Goal: Transaction & Acquisition: Purchase product/service

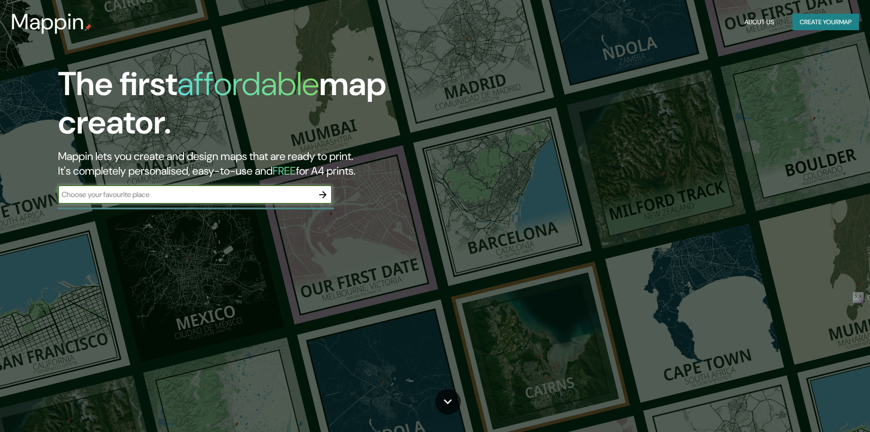
click at [192, 195] on input "text" at bounding box center [186, 194] width 256 height 11
type input "M"
type input "[GEOGRAPHIC_DATA]"
click at [327, 197] on icon "button" at bounding box center [322, 194] width 11 height 11
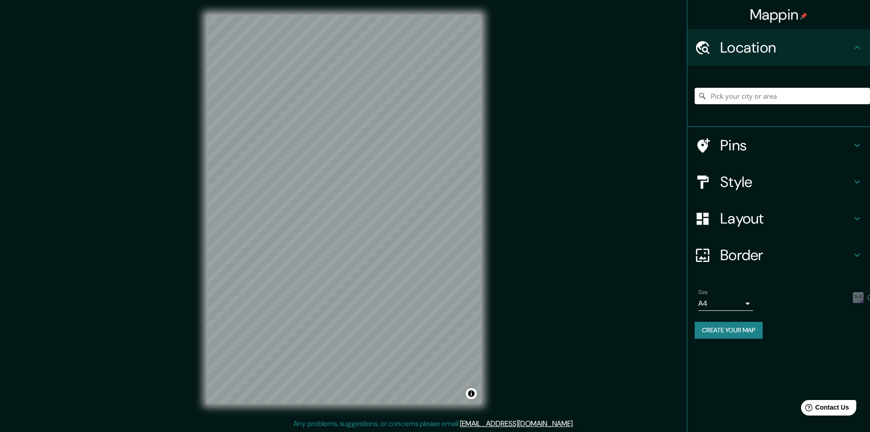
click at [794, 94] on input "Pick your city or area" at bounding box center [782, 96] width 175 height 16
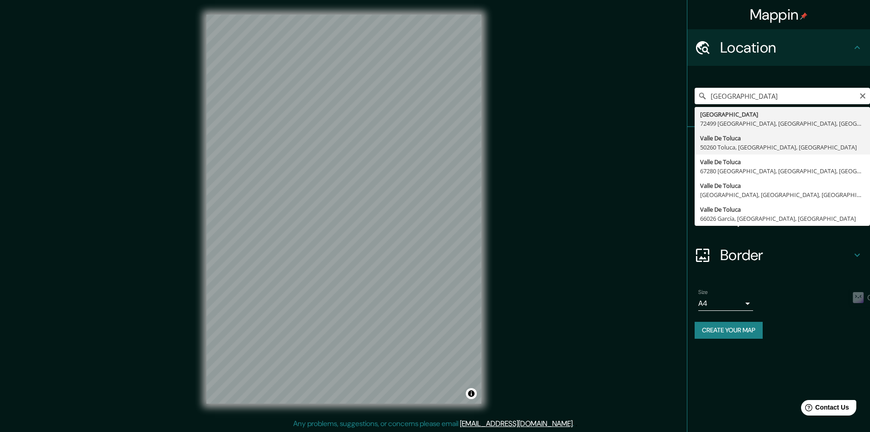
type input "[GEOGRAPHIC_DATA], 50260 [GEOGRAPHIC_DATA], [GEOGRAPHIC_DATA], [GEOGRAPHIC_DATA]"
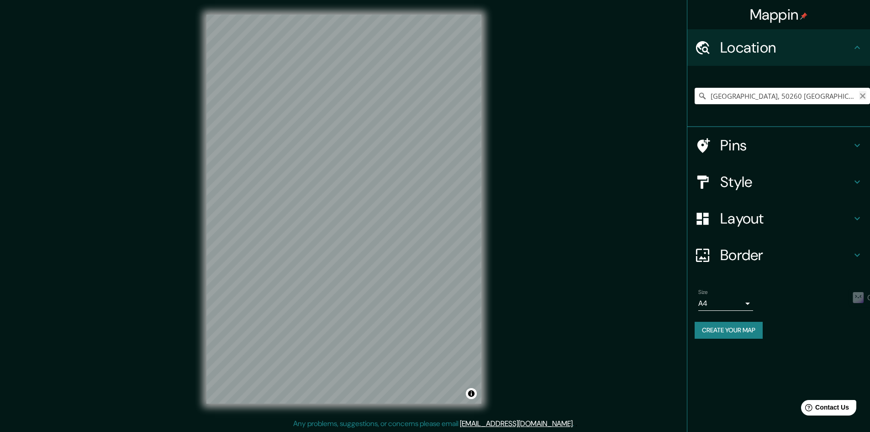
click at [863, 95] on icon "Clear" at bounding box center [862, 95] width 7 height 7
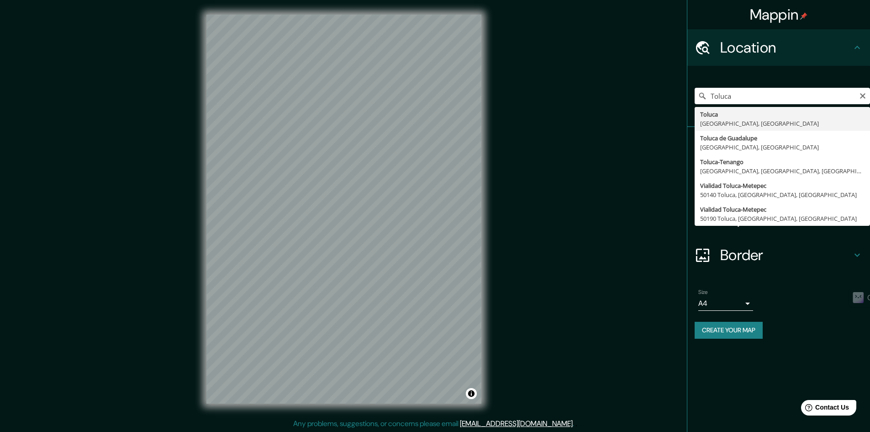
type input "Toluca, [GEOGRAPHIC_DATA], [GEOGRAPHIC_DATA]"
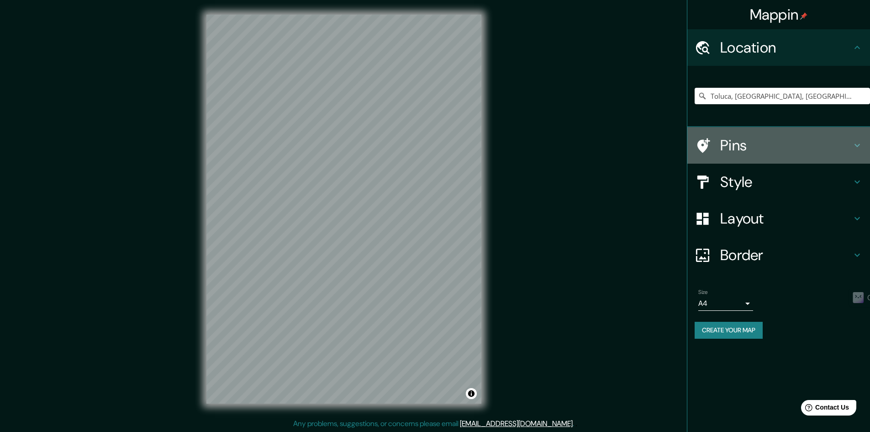
click at [751, 149] on h4 "Pins" at bounding box center [786, 145] width 132 height 18
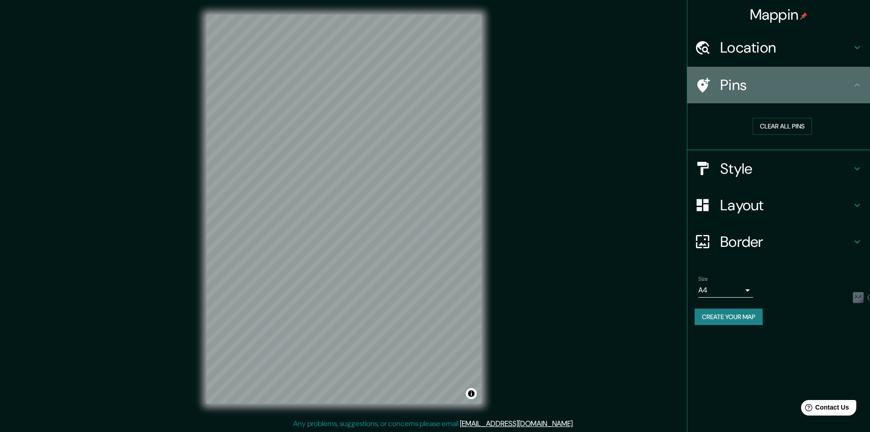
click at [808, 92] on h4 "Pins" at bounding box center [786, 85] width 132 height 18
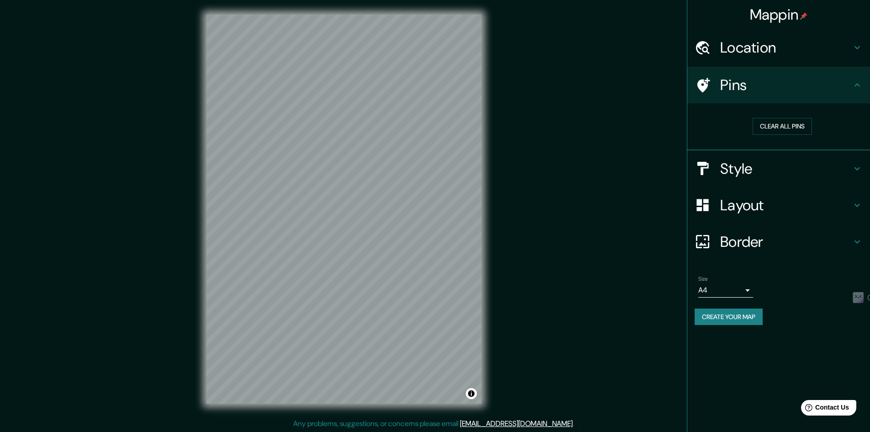
click at [726, 284] on body "Mappin Location [GEOGRAPHIC_DATA], [GEOGRAPHIC_DATA], [GEOGRAPHIC_DATA] Pins Cl…" at bounding box center [435, 216] width 870 height 432
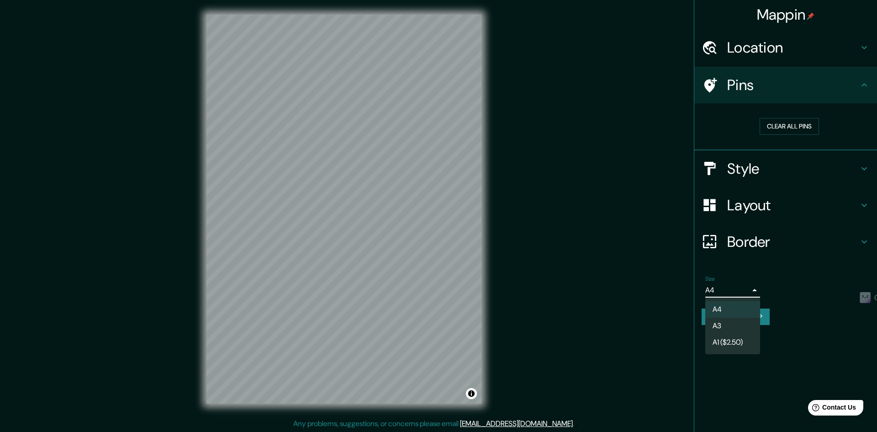
click at [635, 297] on div at bounding box center [438, 216] width 877 height 432
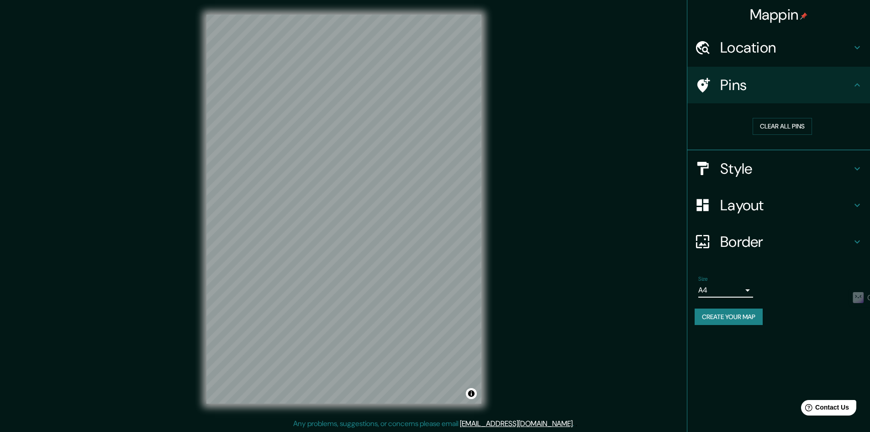
click at [759, 237] on h4 "Border" at bounding box center [786, 241] width 132 height 18
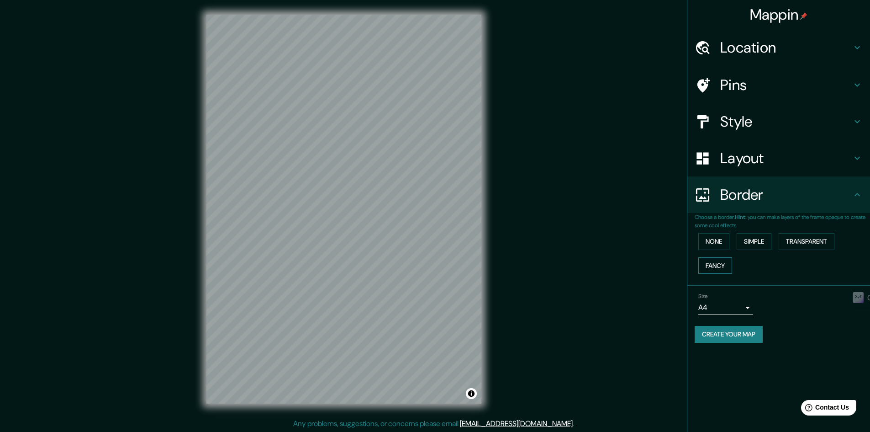
click at [708, 267] on button "Fancy" at bounding box center [715, 265] width 34 height 17
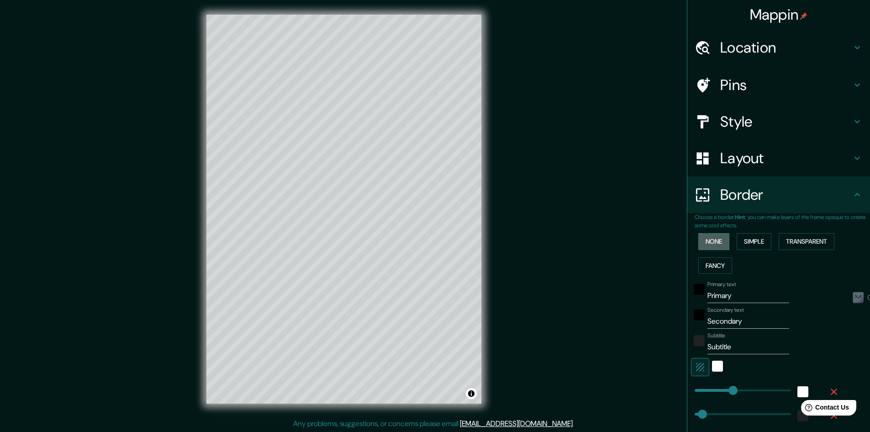
click at [717, 242] on button "None" at bounding box center [713, 241] width 31 height 17
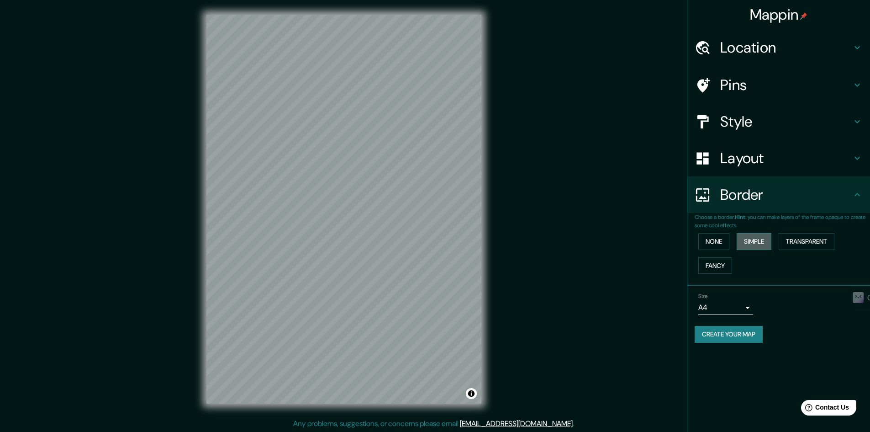
click at [754, 240] on button "Simple" at bounding box center [754, 241] width 35 height 17
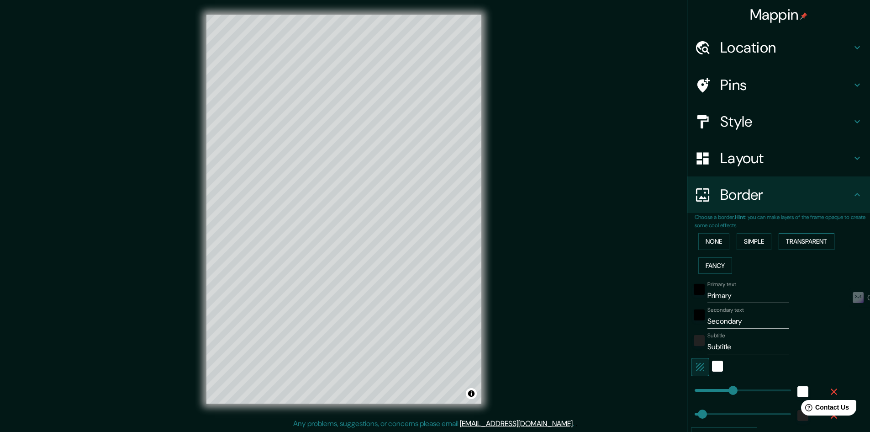
click at [789, 240] on button "Transparent" at bounding box center [807, 241] width 56 height 17
click at [761, 241] on button "Simple" at bounding box center [754, 241] width 35 height 17
drag, startPoint x: 701, startPoint y: 349, endPoint x: 690, endPoint y: 351, distance: 11.1
click at [691, 351] on div "Subtitle Subtitle" at bounding box center [766, 343] width 150 height 22
type input "241"
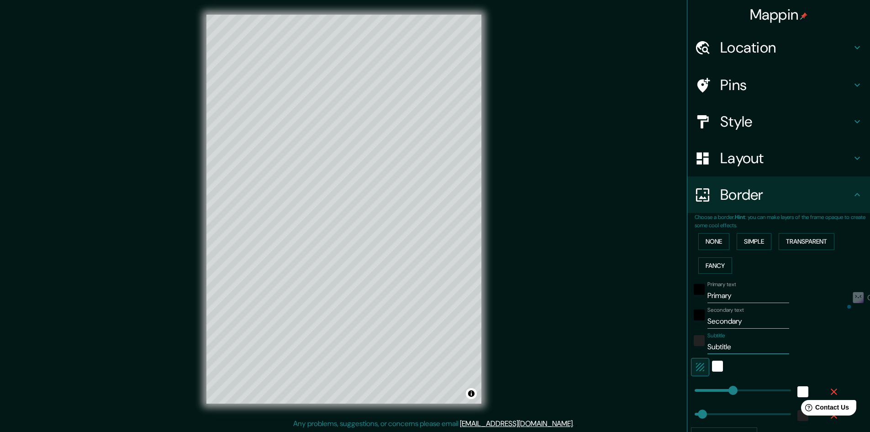
type input "48"
click at [746, 303] on div "Primary text Primary Secondary text Secondary Subtitle Add frame layer" at bounding box center [768, 360] width 146 height 167
drag, startPoint x: 744, startPoint y: 293, endPoint x: 695, endPoint y: 296, distance: 49.9
click at [695, 296] on div "Primary text Primary" at bounding box center [766, 292] width 150 height 22
type input "T"
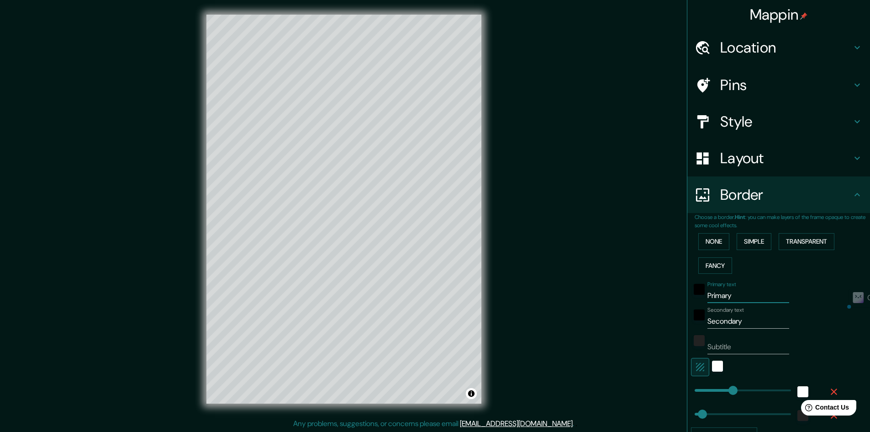
type input "241"
type input "48"
type input "241"
type input "48"
type input "V"
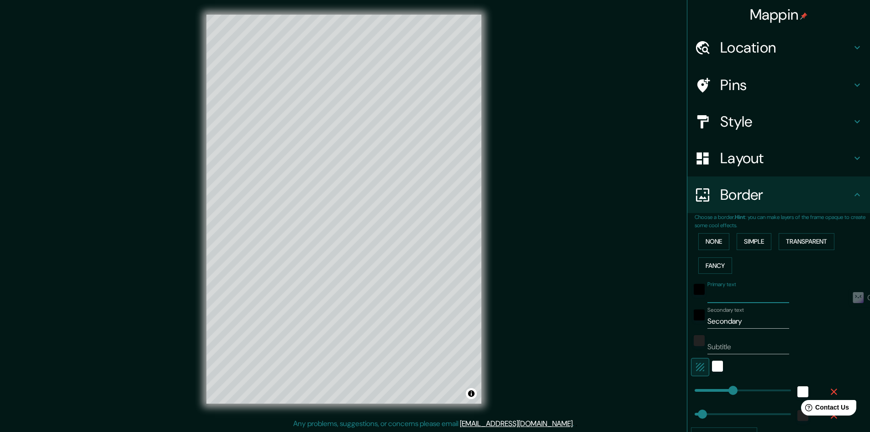
type input "241"
type input "48"
type input "VA"
type input "241"
type input "48"
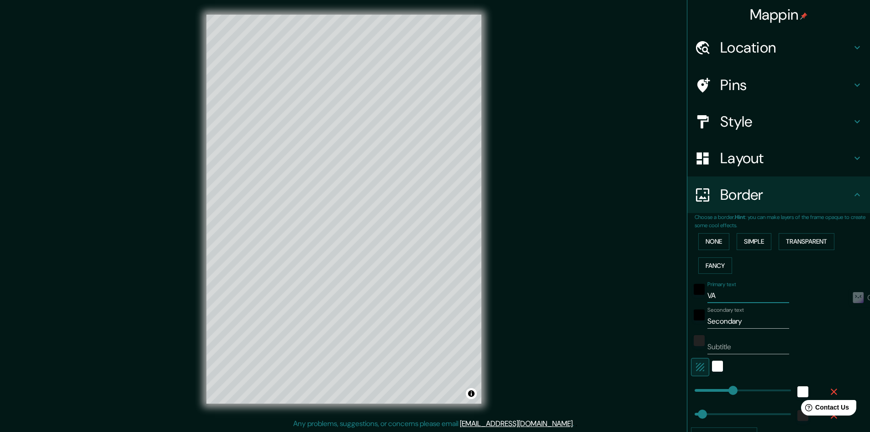
type input "VAl"
type input "241"
type input "48"
type input "VAll"
type input "241"
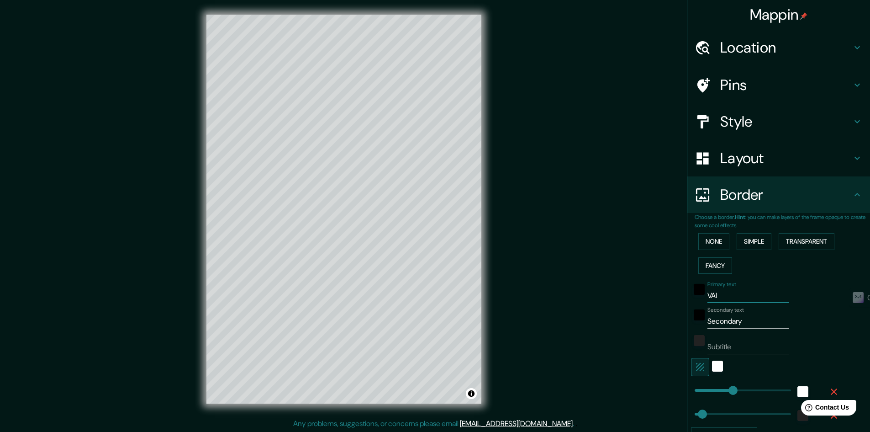
type input "48"
type input "VAlle"
type input "241"
type input "48"
type input "VAll"
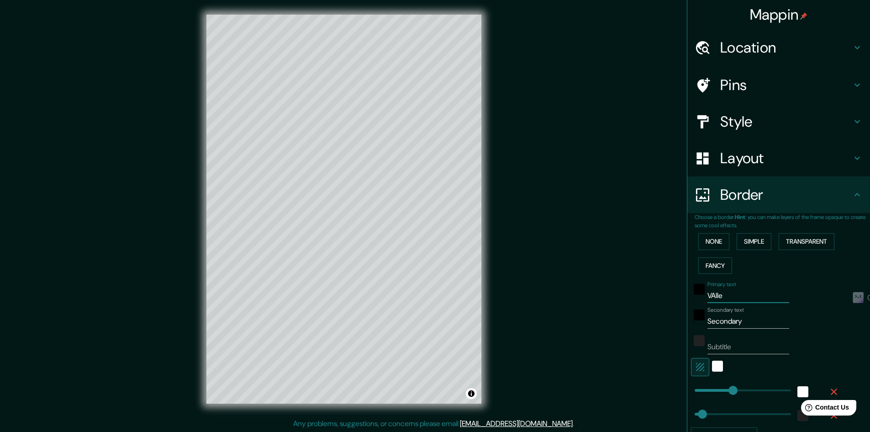
type input "241"
type input "48"
type input "VAl"
type input "241"
type input "48"
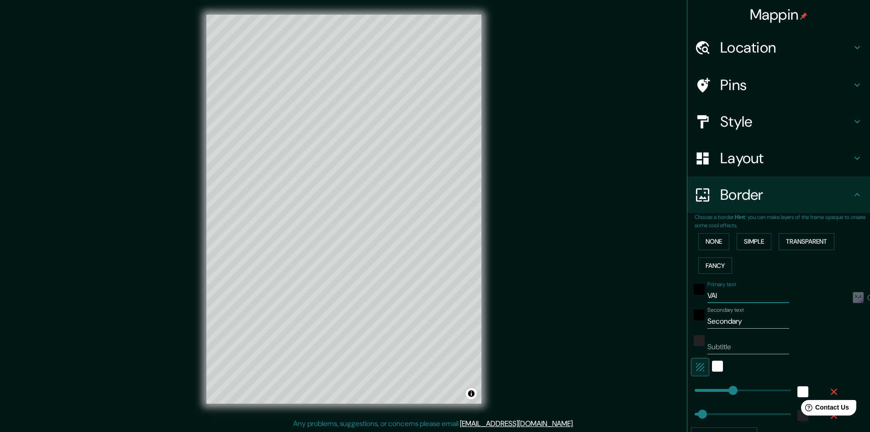
type input "VA"
type input "241"
type input "48"
type input "V"
type input "241"
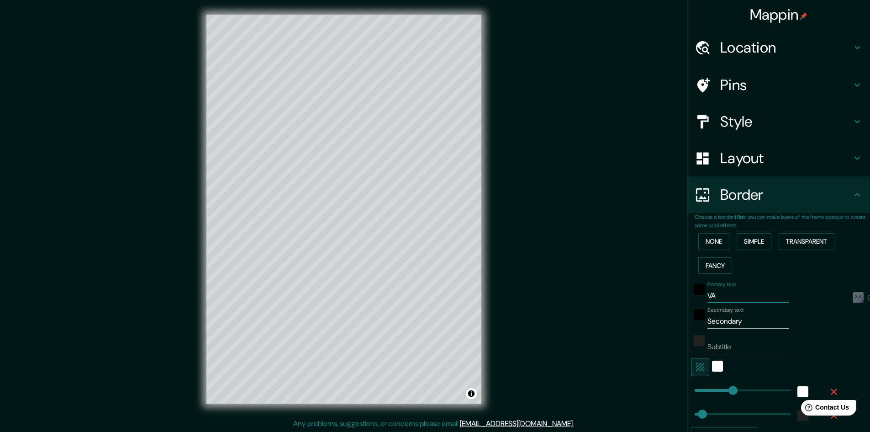
type input "48"
type input "Va"
type input "241"
type input "48"
type input "Val"
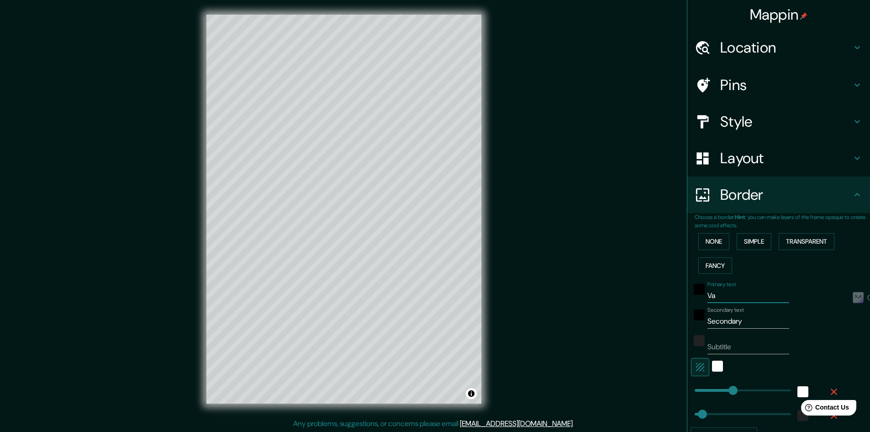
type input "241"
type input "48"
type input "Vall"
type input "241"
type input "48"
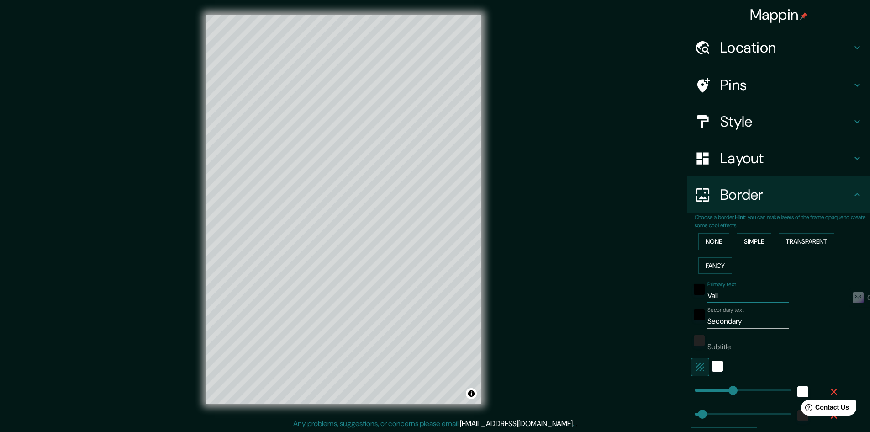
type input "Valle"
type input "241"
type input "48"
type input "Valle"
type input "241"
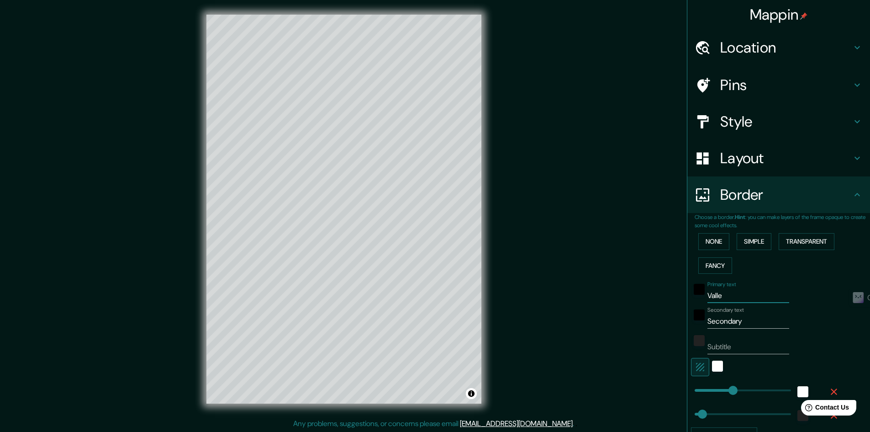
type input "48"
type input "Valle"
type input "241"
type input "48"
type input "Valle"
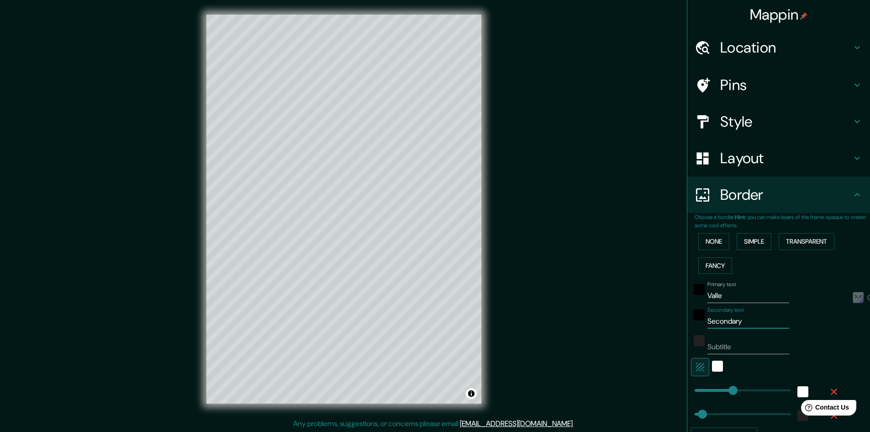
click at [759, 325] on input "Secondary" at bounding box center [748, 321] width 82 height 15
type input "241"
type input "48"
type input "D"
type input "241"
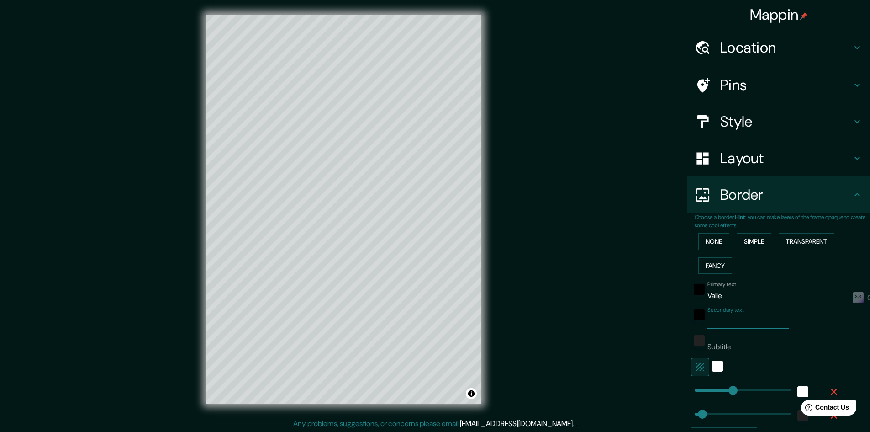
type input "48"
type input "De"
type input "241"
type input "48"
type input "De"
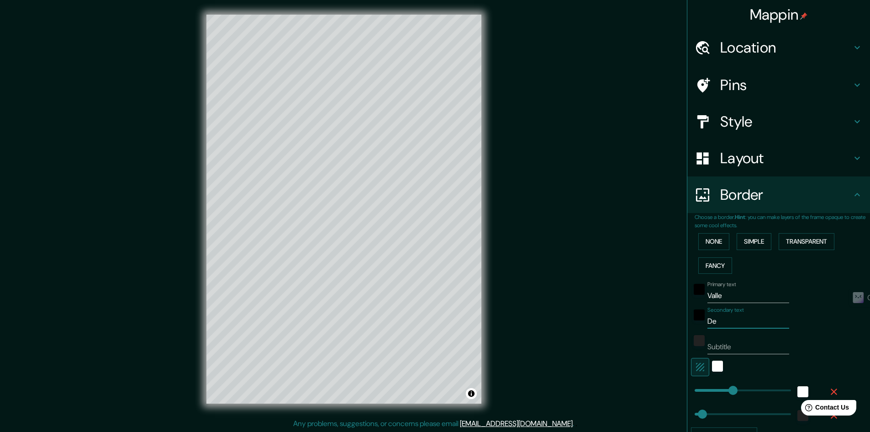
click at [748, 343] on input "Subtitle" at bounding box center [748, 346] width 82 height 15
type input "T"
type input "241"
type input "48"
type input "241"
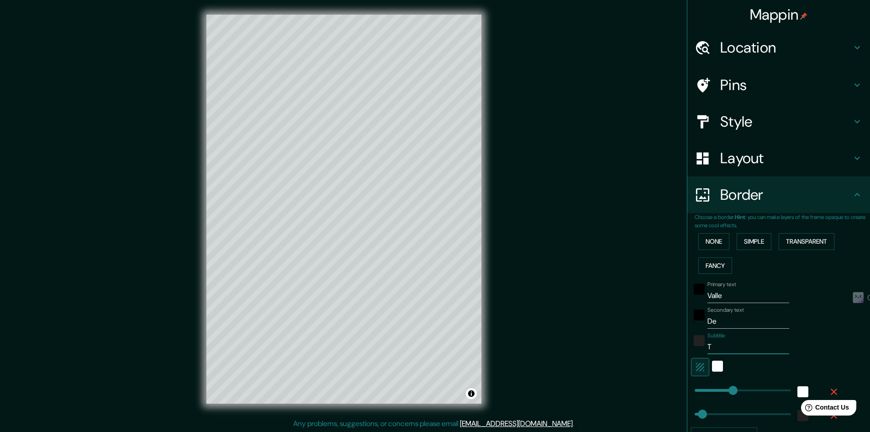
type input "48"
click at [759, 322] on input "De" at bounding box center [748, 321] width 82 height 15
type input "De"
type input "241"
type input "48"
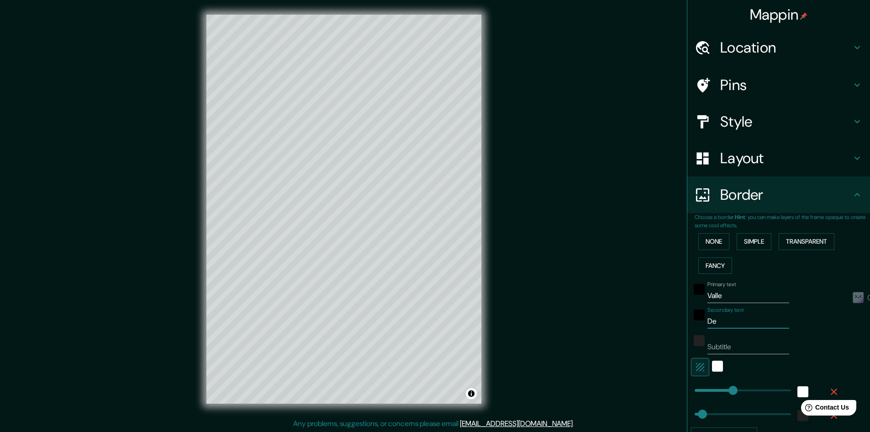
type input "De T"
type input "241"
type input "48"
type input "De To"
type input "241"
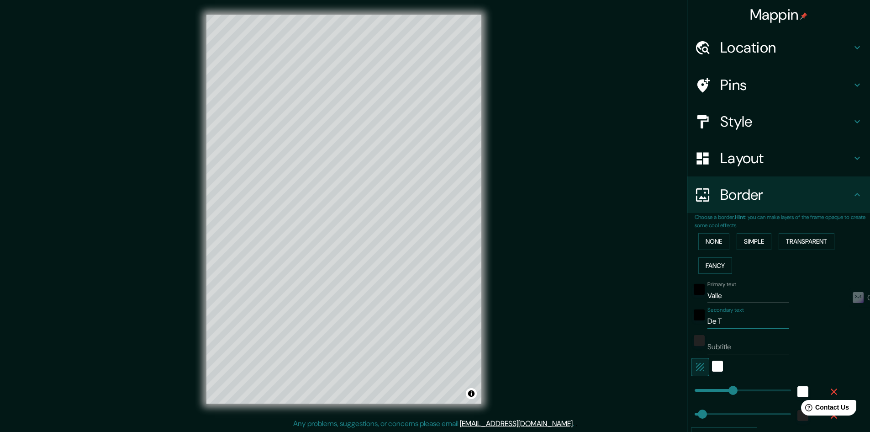
type input "48"
type input "De Tol"
type input "241"
type input "48"
type input "De Tolu"
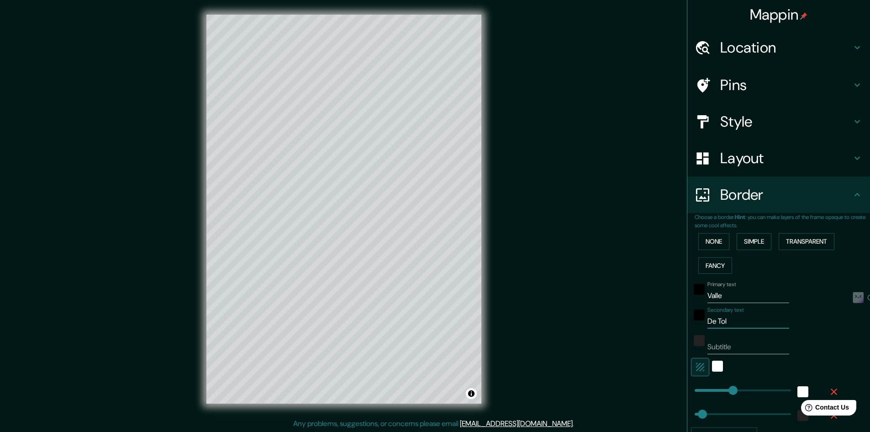
type input "241"
type input "48"
type input "De Toluc"
type input "241"
type input "48"
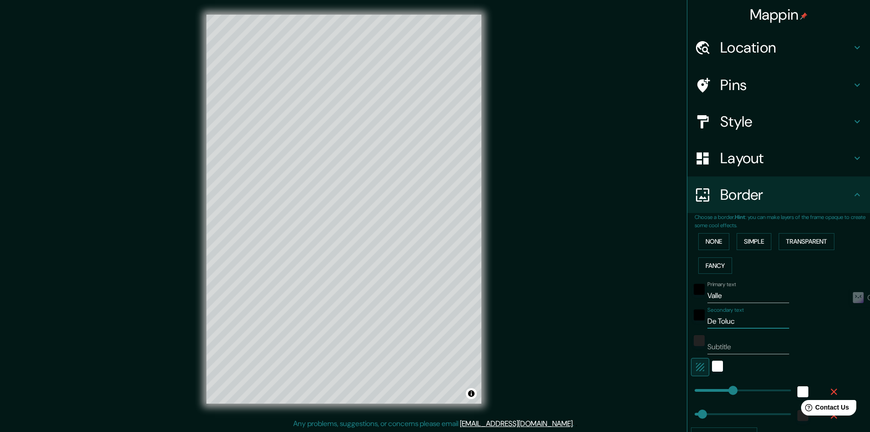
type input "De Toluca"
type input "241"
type input "48"
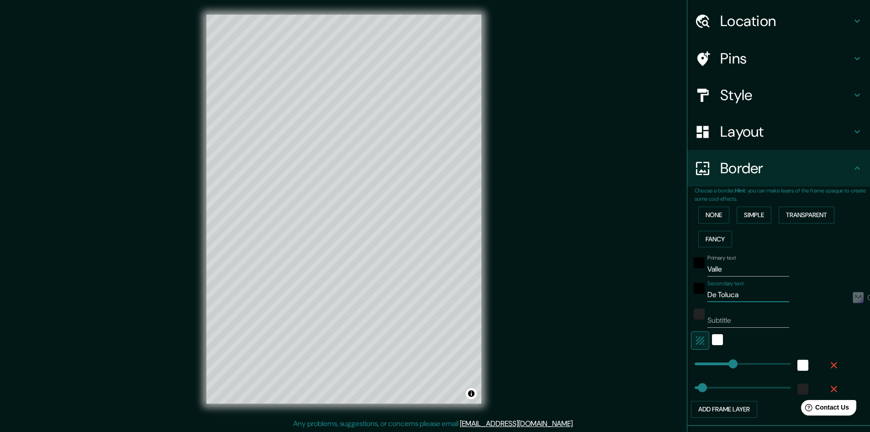
type input "241"
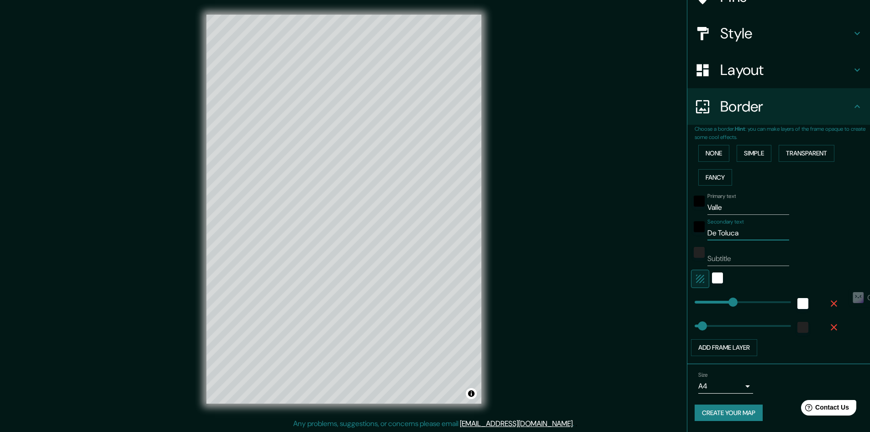
scroll to position [1, 0]
type input "De Toluca"
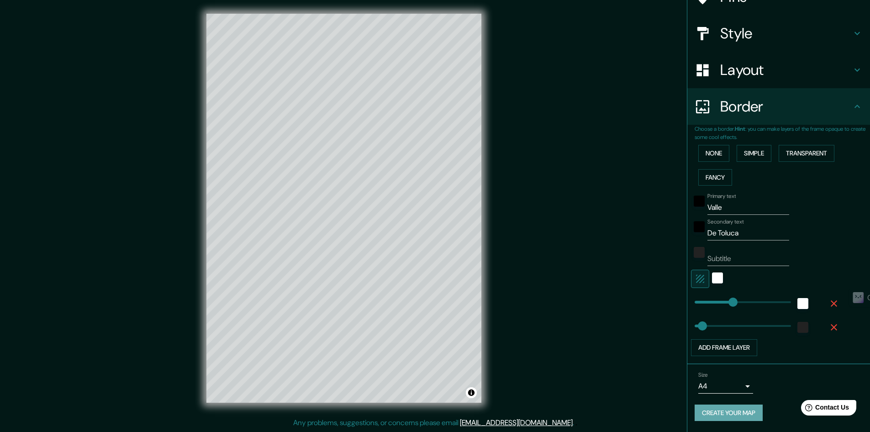
click at [752, 418] on button "Create your map" at bounding box center [729, 412] width 68 height 17
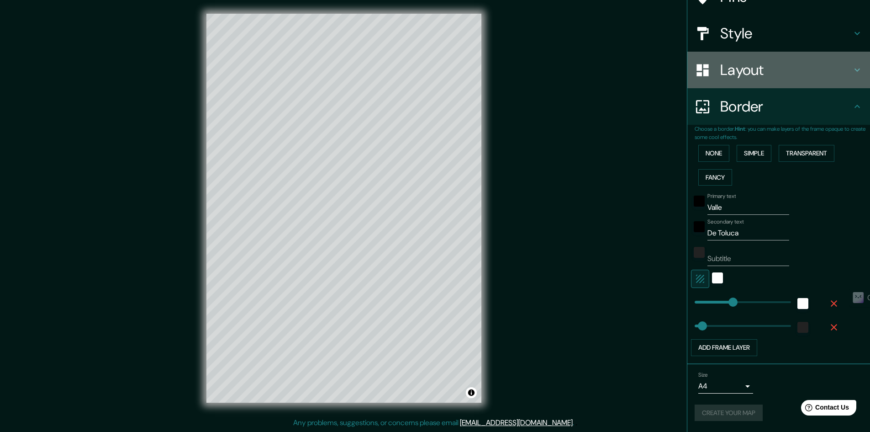
click at [775, 74] on h4 "Layout" at bounding box center [786, 70] width 132 height 18
type input "241"
type input "48"
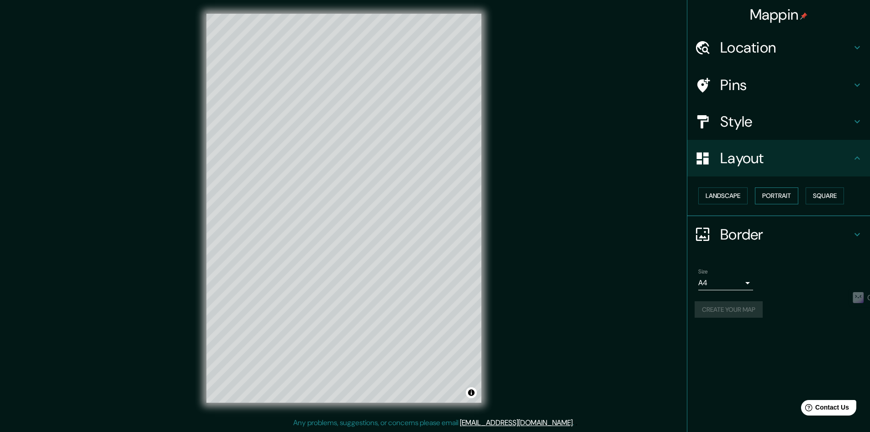
click at [779, 197] on button "Portrait" at bounding box center [776, 195] width 43 height 17
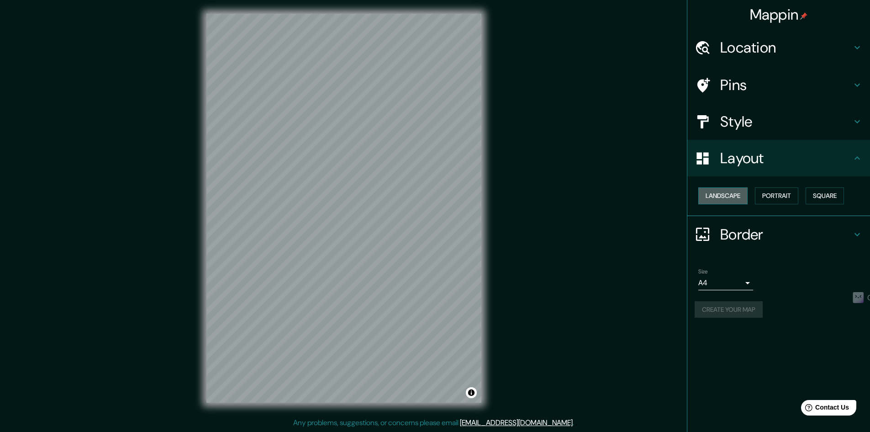
click at [738, 194] on button "Landscape" at bounding box center [722, 195] width 49 height 17
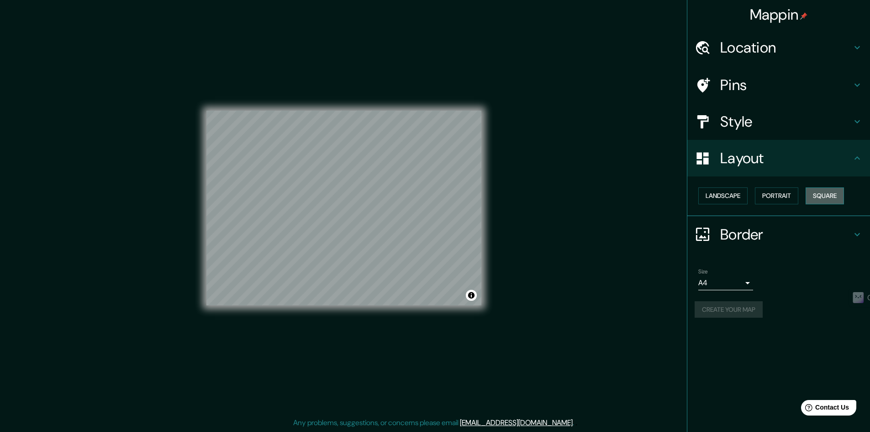
click at [840, 198] on button "Square" at bounding box center [825, 195] width 38 height 17
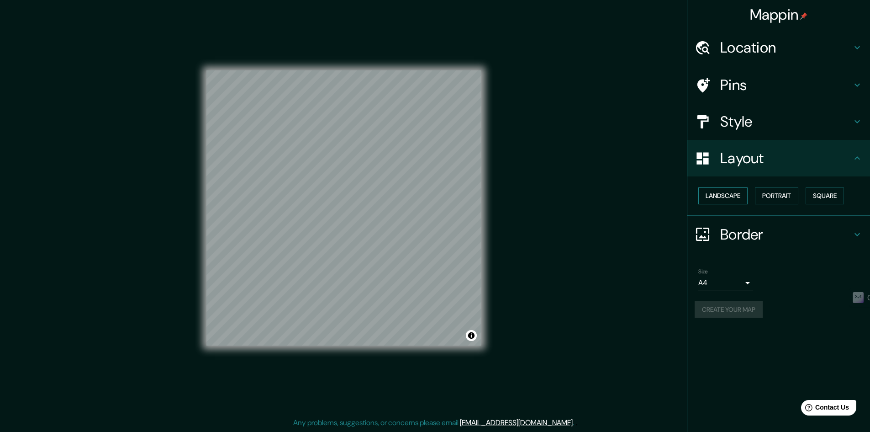
click at [733, 192] on button "Landscape" at bounding box center [722, 195] width 49 height 17
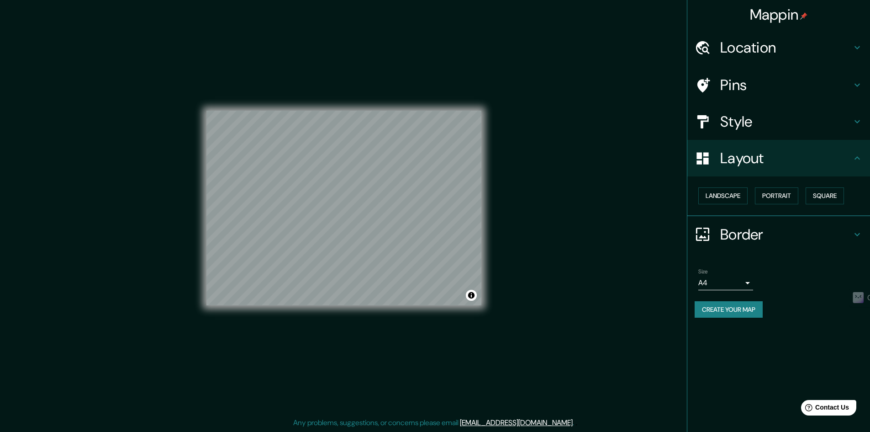
click at [785, 173] on div "Layout" at bounding box center [778, 158] width 183 height 37
click at [765, 125] on h4 "Style" at bounding box center [786, 121] width 132 height 18
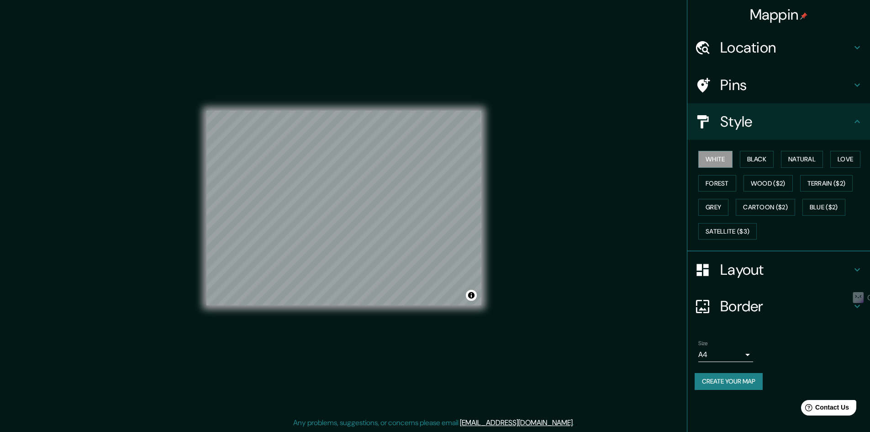
click at [765, 52] on h4 "Location" at bounding box center [786, 47] width 132 height 18
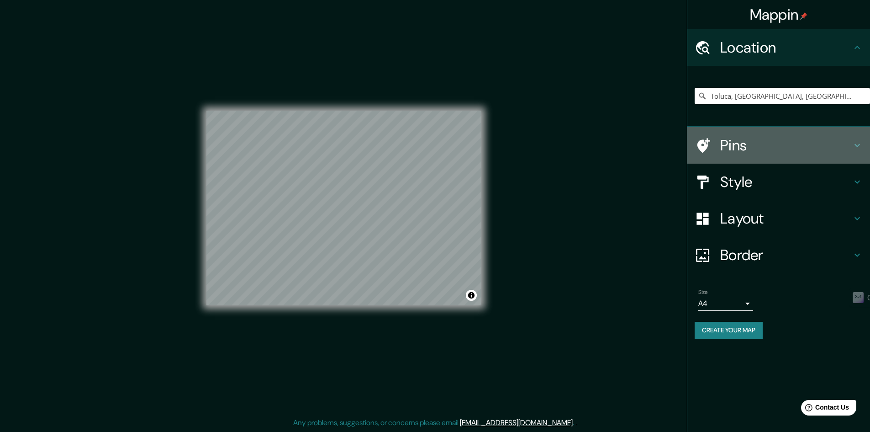
click at [764, 145] on h4 "Pins" at bounding box center [786, 145] width 132 height 18
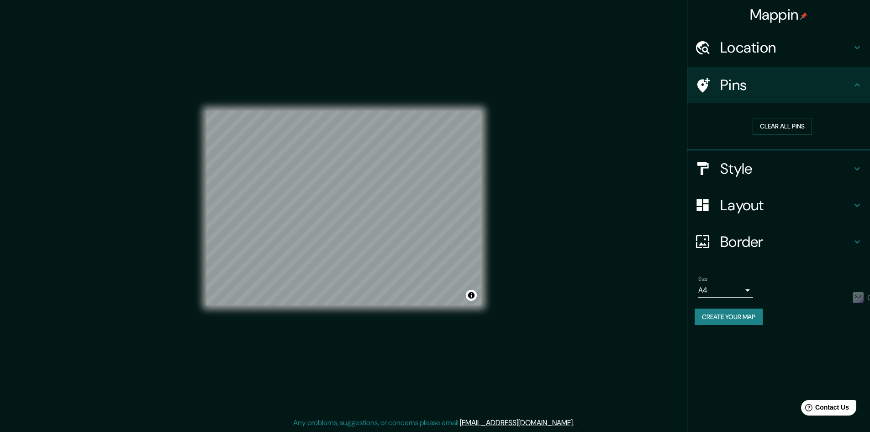
click at [767, 157] on div "Style" at bounding box center [778, 168] width 183 height 37
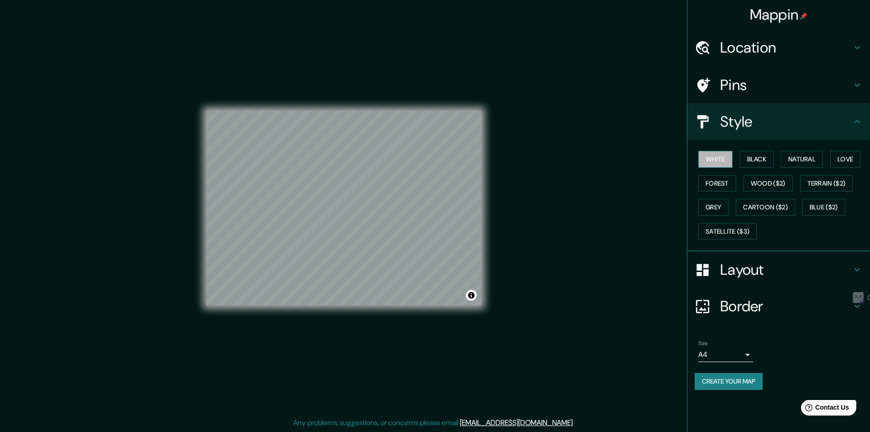
click at [720, 156] on button "White" at bounding box center [715, 159] width 34 height 17
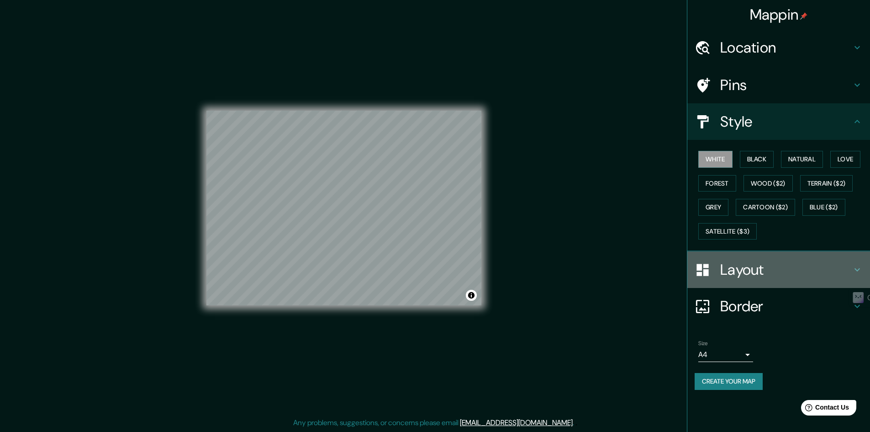
click at [767, 274] on h4 "Layout" at bounding box center [786, 269] width 132 height 18
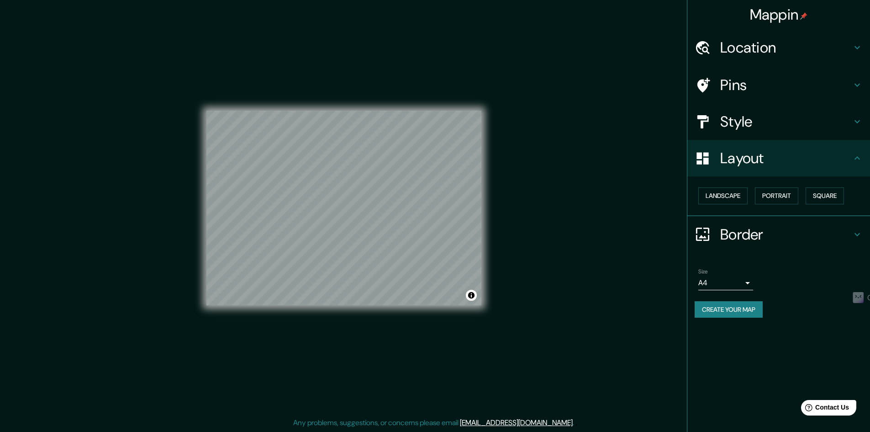
click at [751, 234] on h4 "Border" at bounding box center [786, 234] width 132 height 18
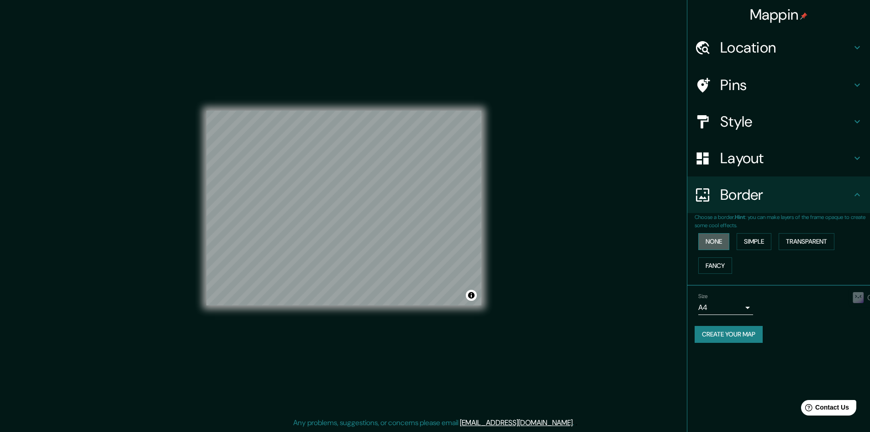
click at [721, 245] on button "None" at bounding box center [713, 241] width 31 height 17
click at [751, 244] on button "Simple" at bounding box center [754, 241] width 35 height 17
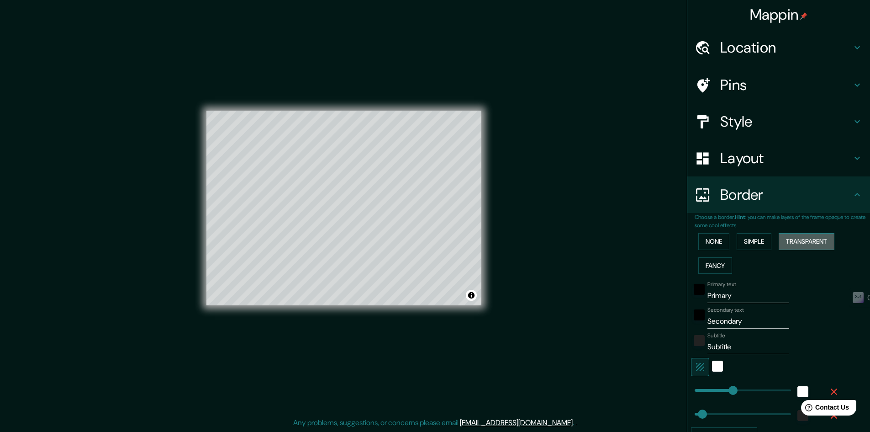
click at [807, 243] on button "Transparent" at bounding box center [807, 241] width 56 height 17
click at [715, 260] on button "Fancy" at bounding box center [715, 265] width 34 height 17
drag, startPoint x: 744, startPoint y: 249, endPoint x: 739, endPoint y: 248, distance: 5.2
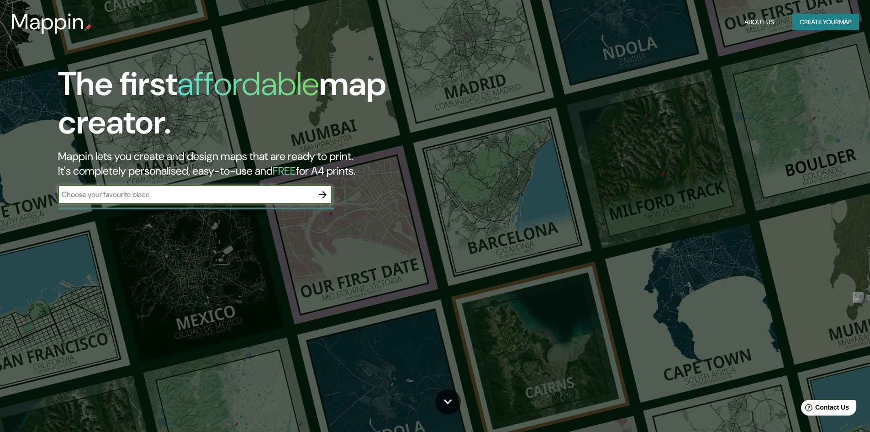
click at [296, 199] on input "text" at bounding box center [186, 194] width 256 height 11
type input "Toluca"
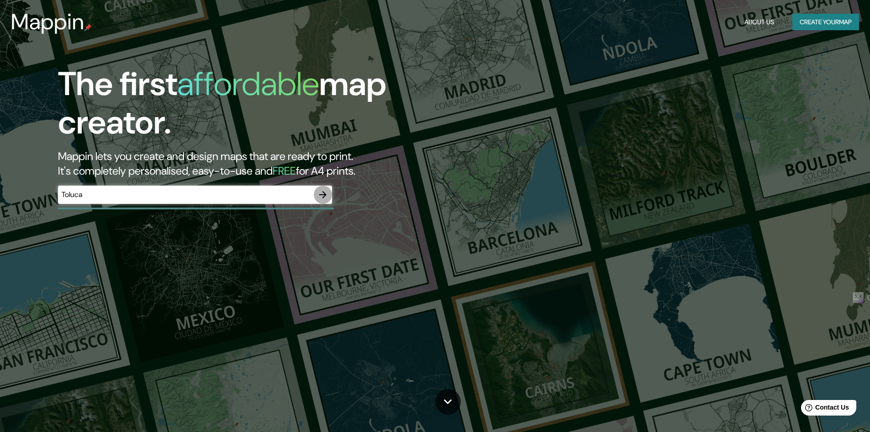
click at [320, 189] on icon "button" at bounding box center [322, 194] width 11 height 11
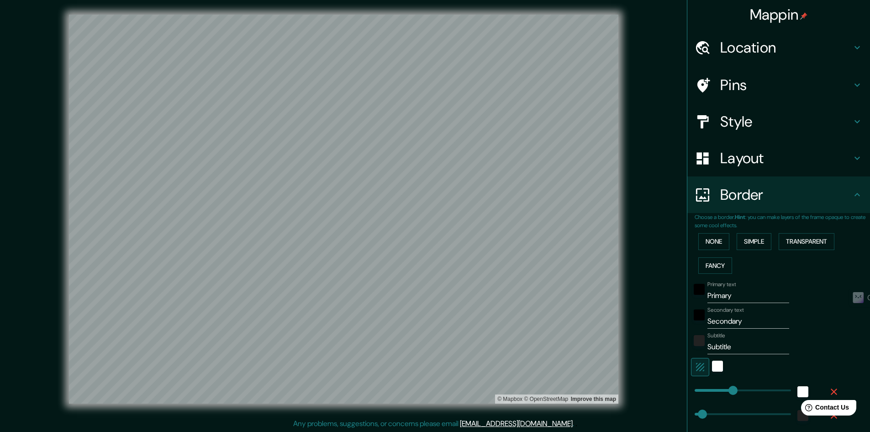
click at [766, 48] on h4 "Location" at bounding box center [786, 47] width 132 height 18
type input "534"
type input "107"
type input "53"
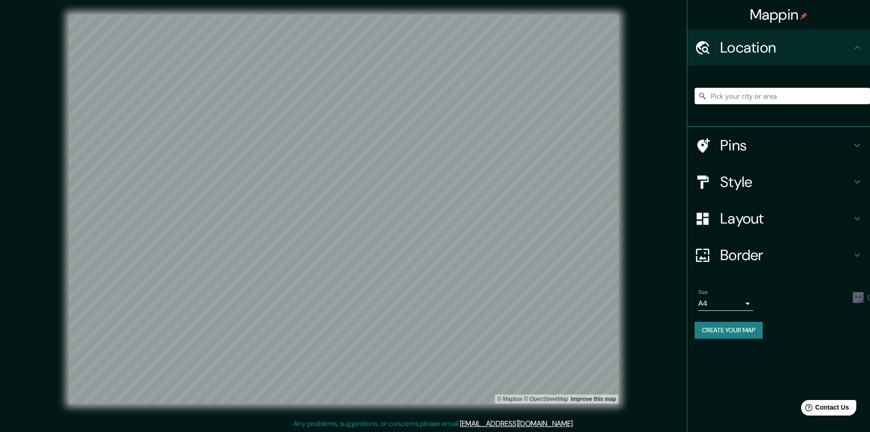
click at [773, 91] on input "Pick your city or area" at bounding box center [782, 96] width 175 height 16
paste input "[GEOGRAPHIC_DATA]–Lerma"
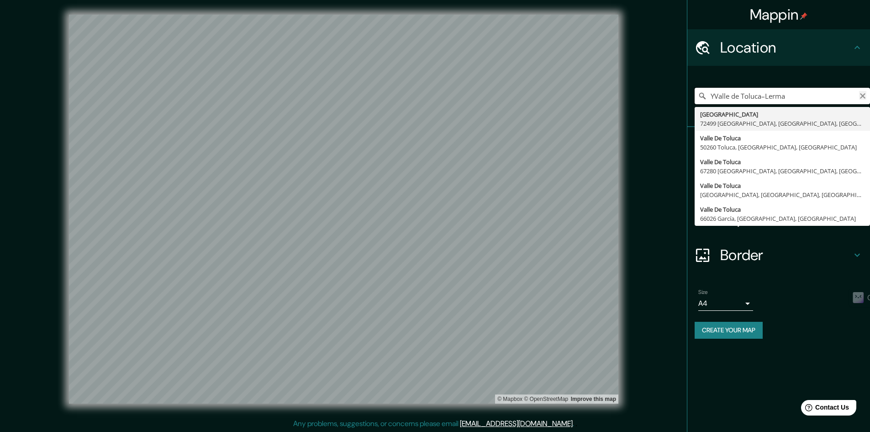
type input "YValle de Toluca–Lerma"
click at [862, 95] on icon "Clear" at bounding box center [862, 95] width 5 height 5
type input "Toluca, [GEOGRAPHIC_DATA], [GEOGRAPHIC_DATA]"
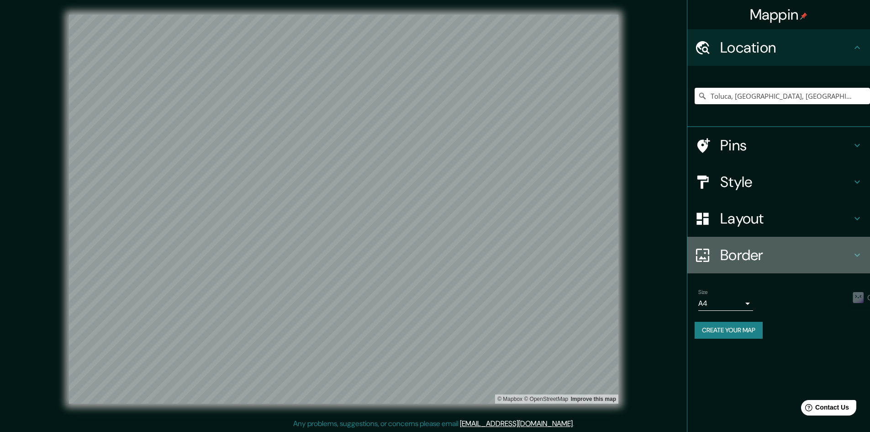
click at [773, 256] on h4 "Border" at bounding box center [786, 255] width 132 height 18
type input "534"
type input "107"
type input "53"
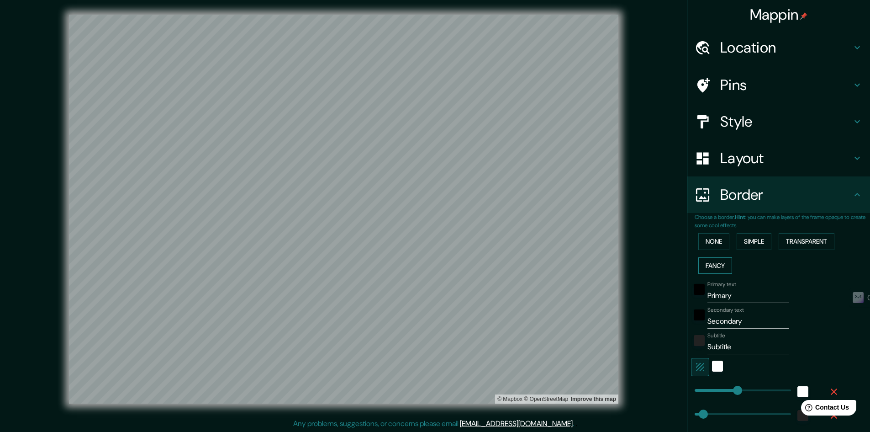
click at [711, 262] on button "Fancy" at bounding box center [715, 265] width 34 height 17
type input "534"
type input "107"
type input "53"
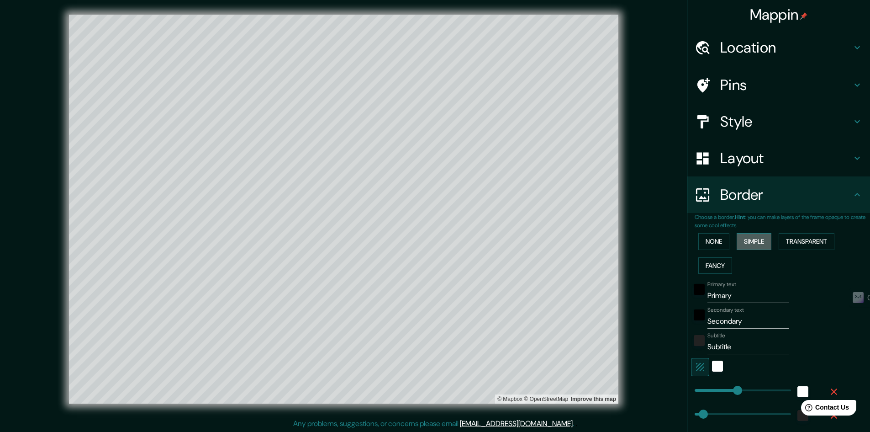
click at [737, 243] on button "Simple" at bounding box center [754, 241] width 35 height 17
click at [711, 238] on button "None" at bounding box center [713, 241] width 31 height 17
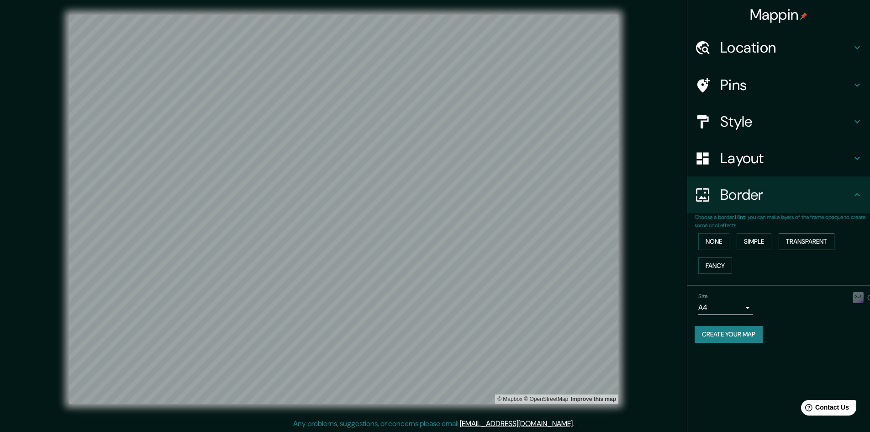
click at [820, 237] on button "Transparent" at bounding box center [807, 241] width 56 height 17
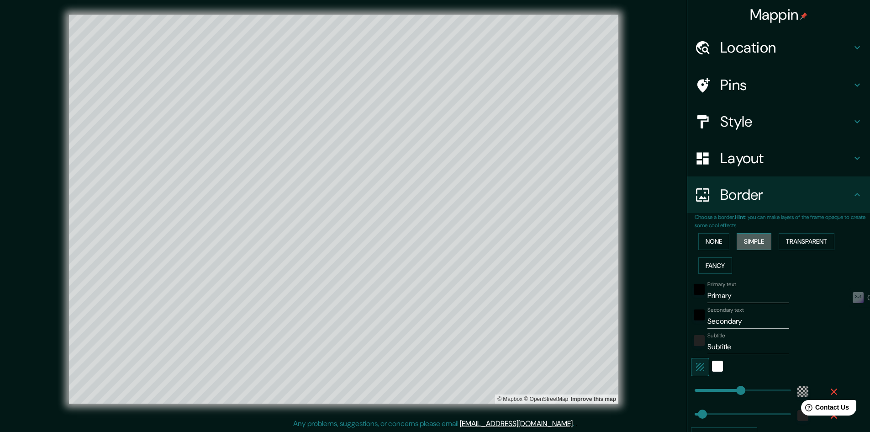
click at [755, 239] on button "Simple" at bounding box center [754, 241] width 35 height 17
drag, startPoint x: 740, startPoint y: 294, endPoint x: 682, endPoint y: 292, distance: 58.5
click at [687, 292] on div "Choose a border. Hint : you can make layers of the frame opaque to create some …" at bounding box center [778, 332] width 183 height 239
type input "V"
type input "481"
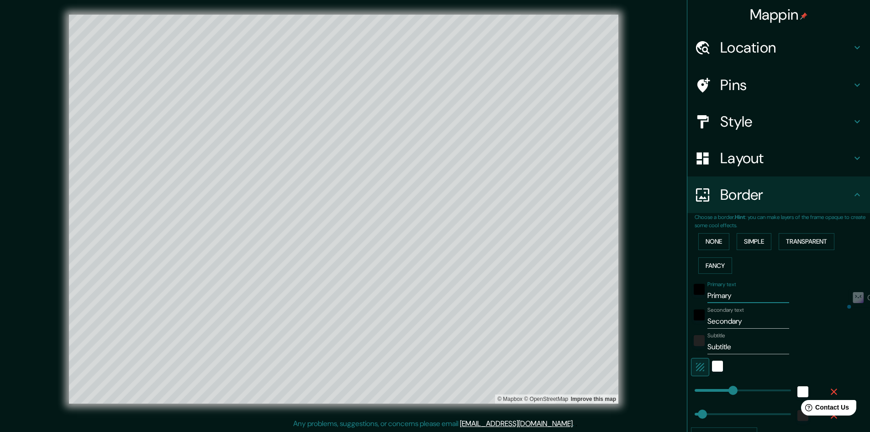
type input "96"
type input "Va"
type input "481"
type input "96"
type input "Val"
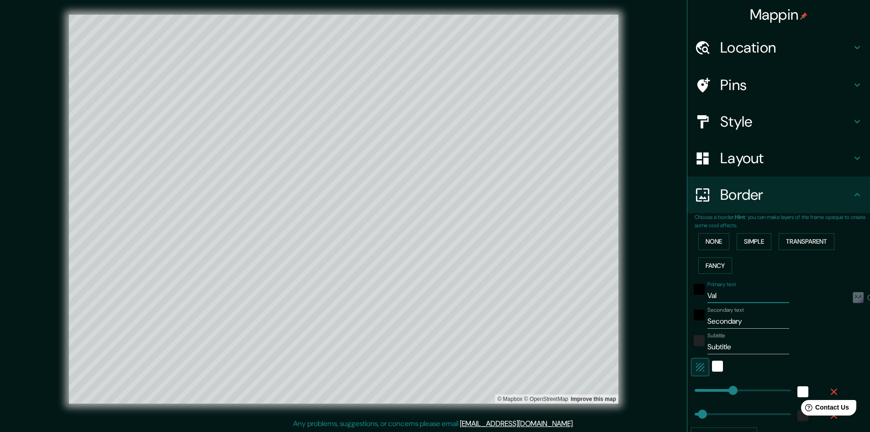
type input "481"
type input "96"
type input "Vall"
type input "481"
type input "96"
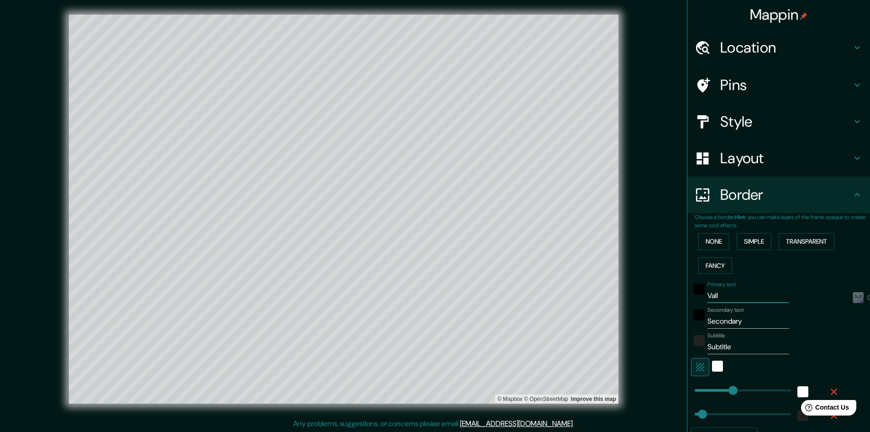
type input "Valle"
type input "481"
type input "96"
type input "Valle"
drag, startPoint x: 751, startPoint y: 314, endPoint x: 698, endPoint y: 327, distance: 54.7
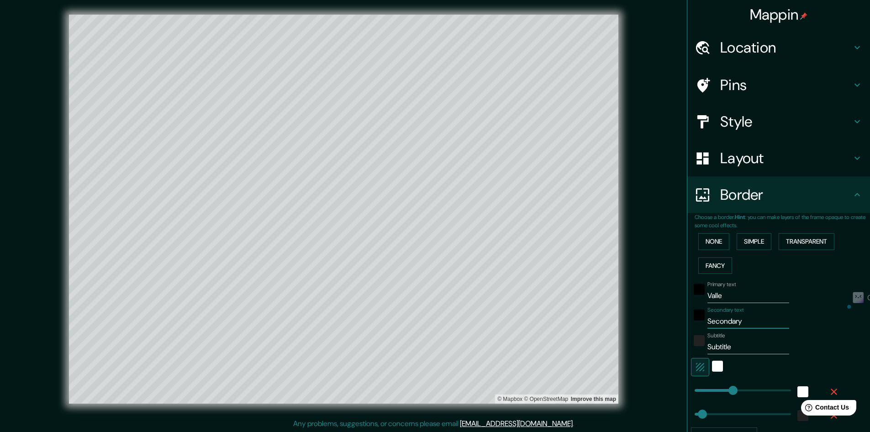
click at [698, 327] on div "Secondary text Secondary" at bounding box center [766, 317] width 150 height 22
type input "D"
type input "481"
type input "96"
type input "De"
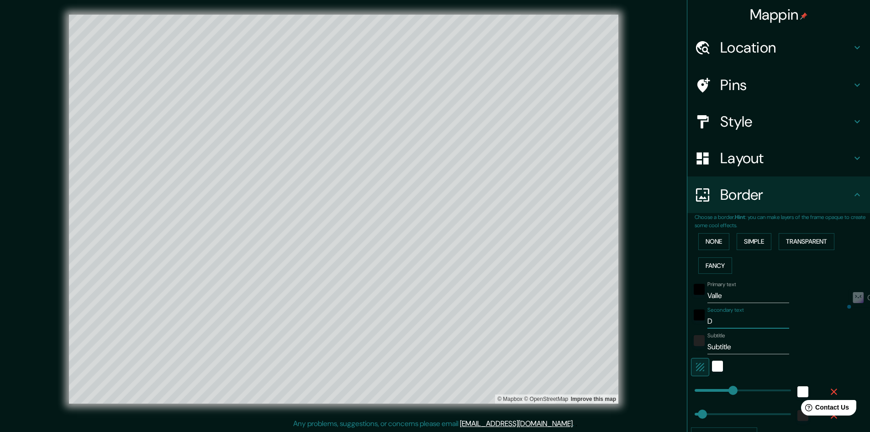
type input "481"
type input "96"
type input "De"
type input "481"
type input "96"
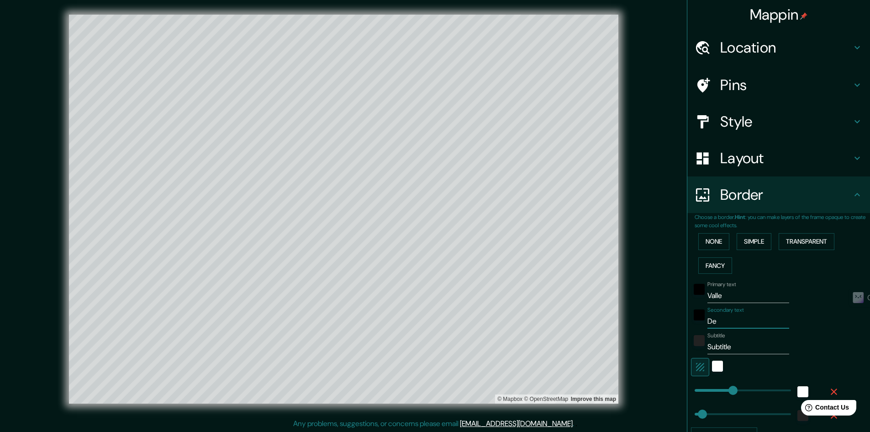
type input "De T"
type input "481"
type input "96"
type input "De To"
type input "481"
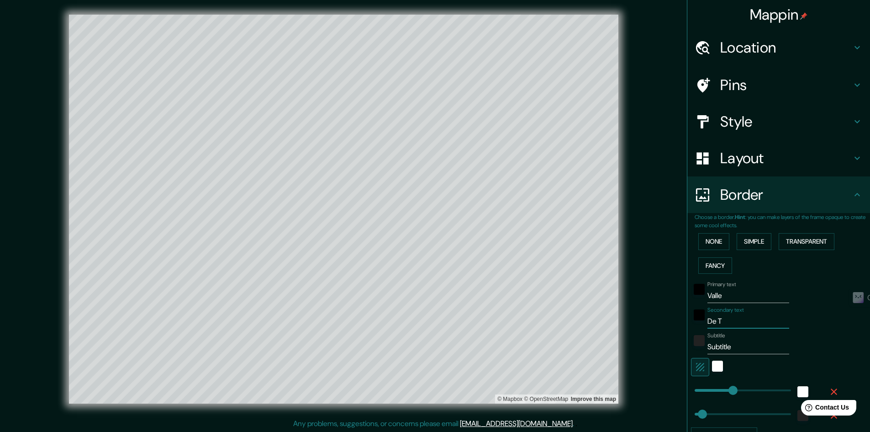
type input "96"
type input "De Tol"
type input "481"
type input "96"
type input "De Tolu"
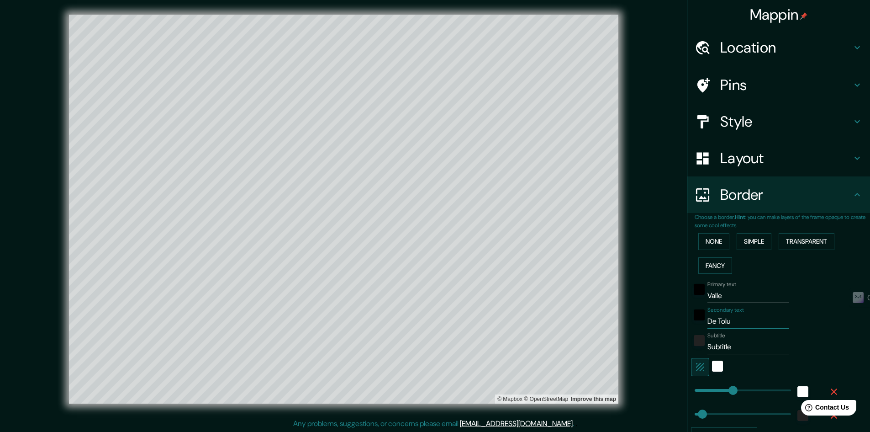
type input "481"
type input "96"
type input "De Toluca"
type input "481"
type input "96"
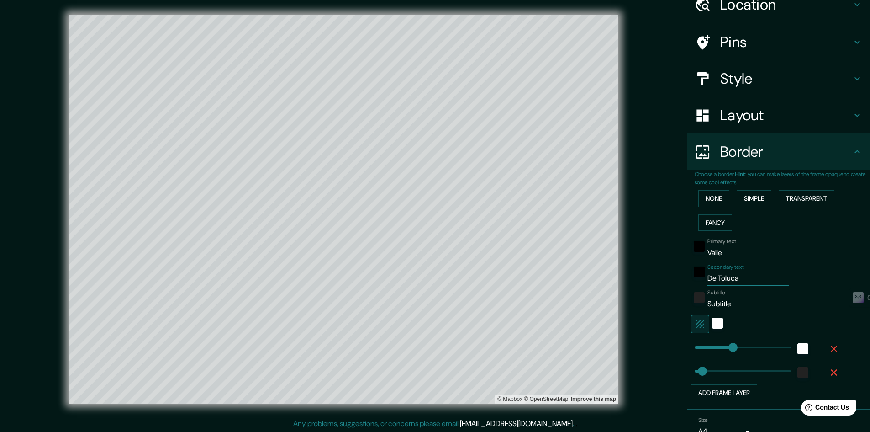
scroll to position [46, 0]
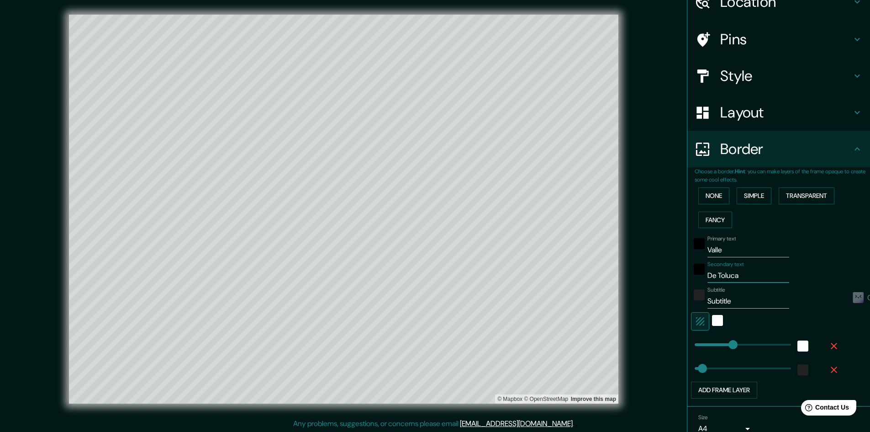
type input "De Toluca"
drag, startPoint x: 717, startPoint y: 301, endPoint x: 694, endPoint y: 306, distance: 24.0
click at [695, 306] on div "Subtitle Subtitle" at bounding box center [766, 297] width 150 height 22
type input "481"
type input "96"
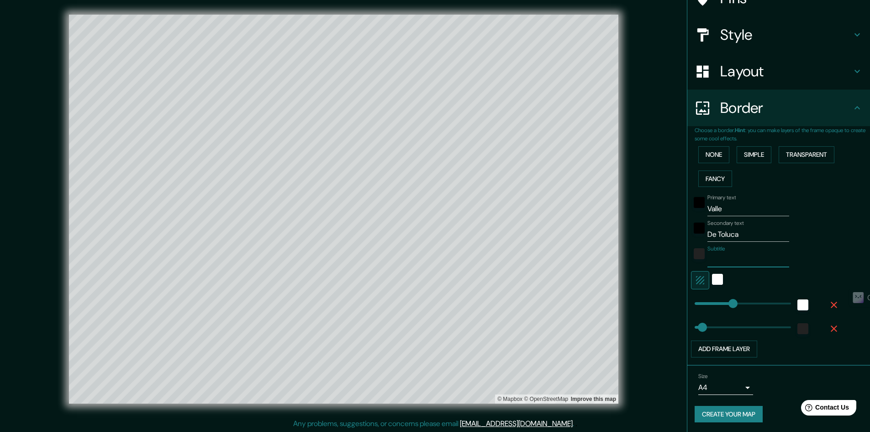
scroll to position [88, 0]
click at [749, 406] on button "Create your map" at bounding box center [729, 412] width 68 height 17
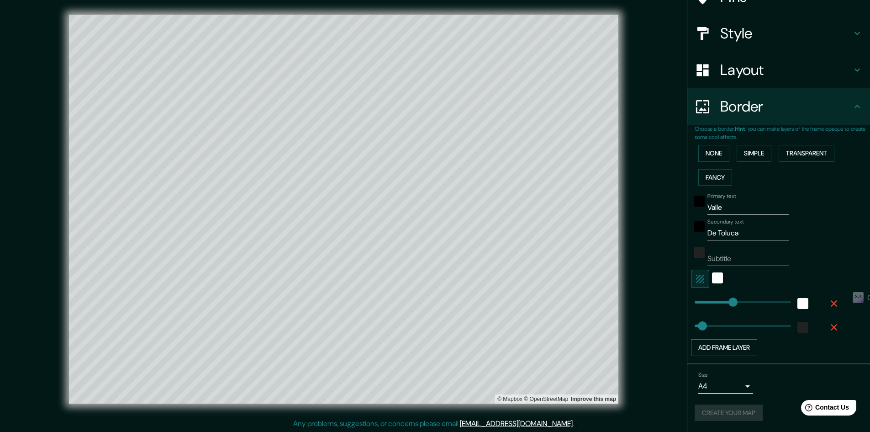
click at [738, 343] on button "Add frame layer" at bounding box center [724, 347] width 66 height 17
type input "481"
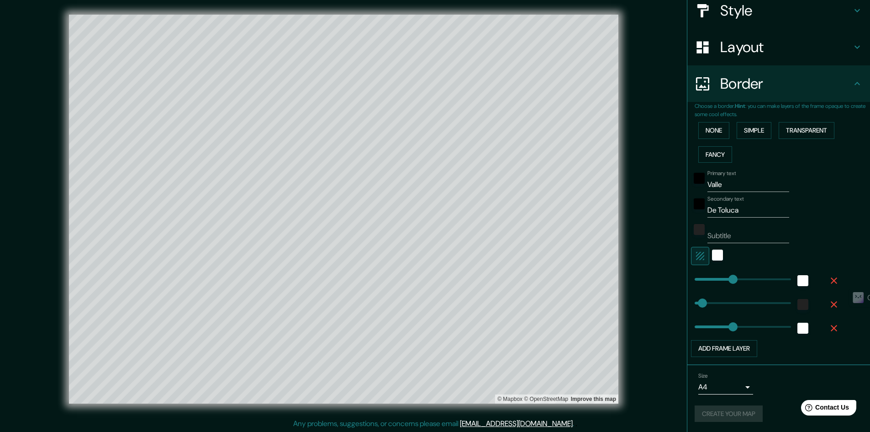
scroll to position [112, 0]
click at [749, 418] on div "Create your map" at bounding box center [779, 412] width 168 height 17
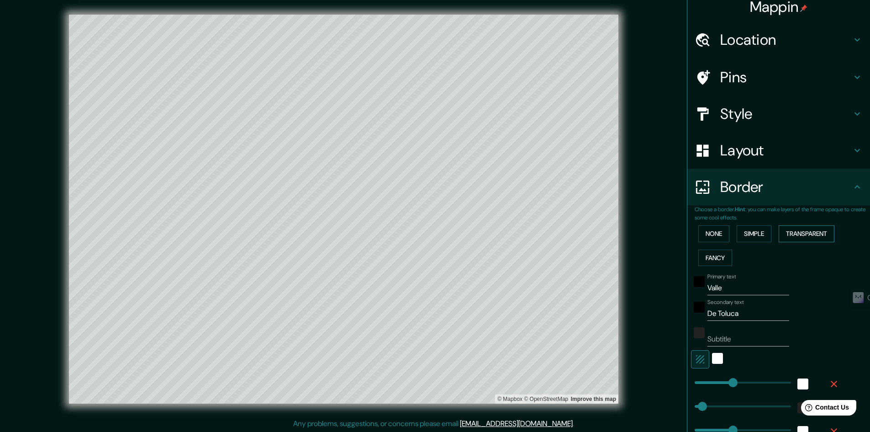
scroll to position [0, 0]
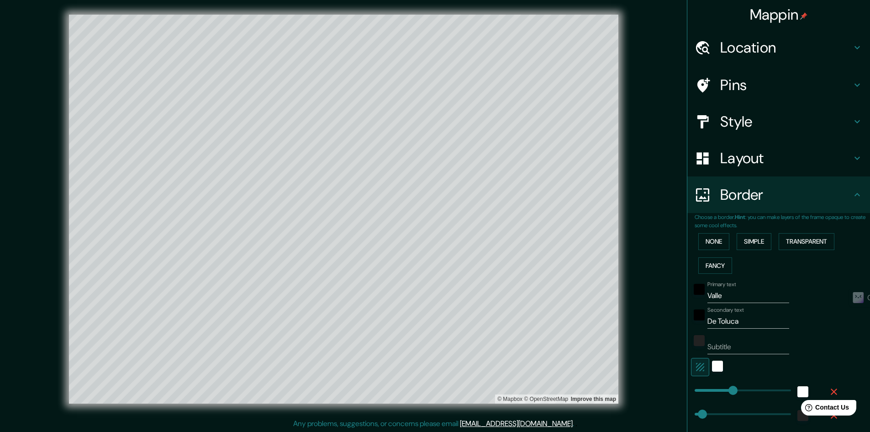
click at [828, 204] on div "Border" at bounding box center [778, 194] width 183 height 37
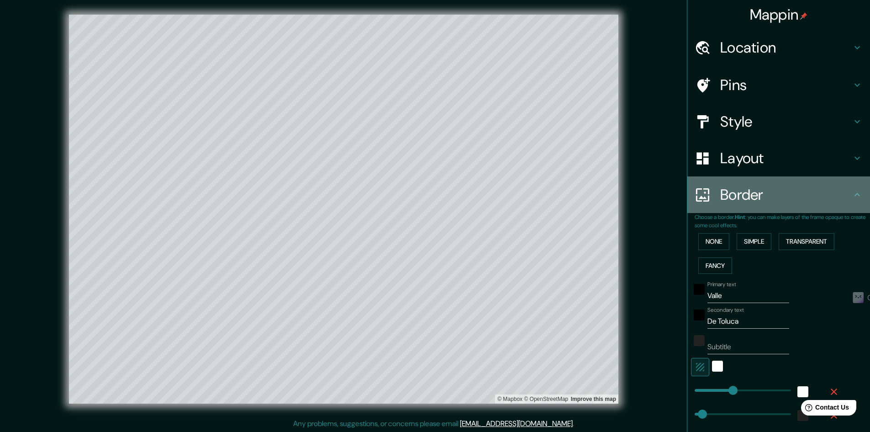
click at [856, 188] on div "Border" at bounding box center [778, 194] width 183 height 37
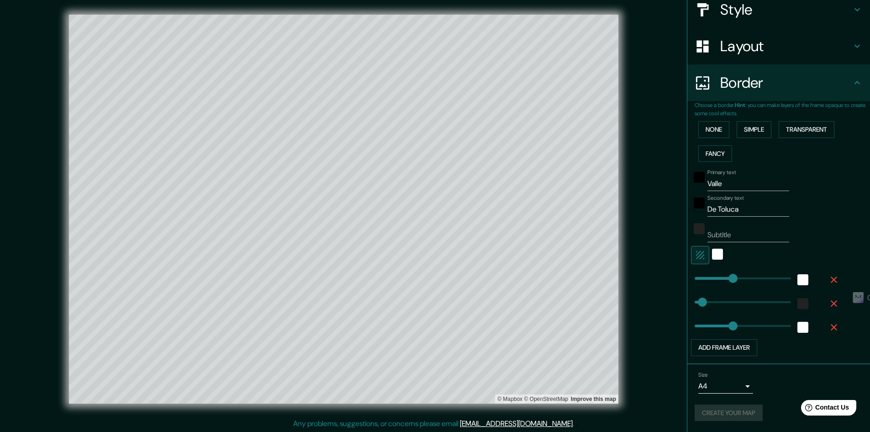
scroll to position [1, 0]
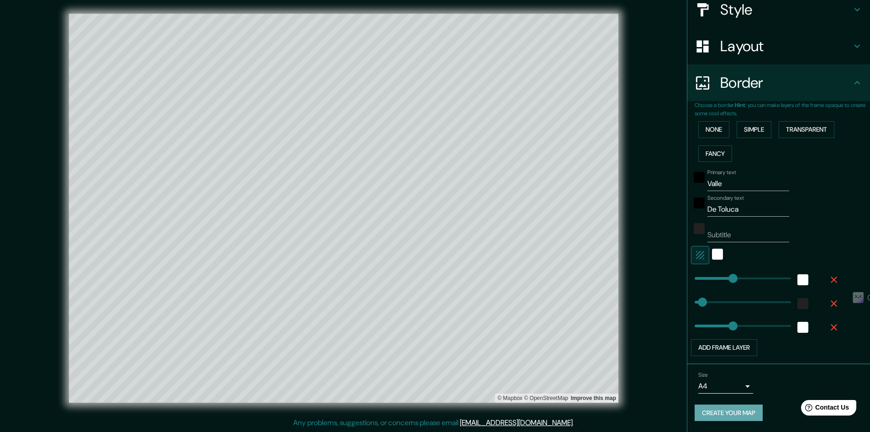
click at [719, 407] on button "Create your map" at bounding box center [729, 412] width 68 height 17
type input "96"
type input "481"
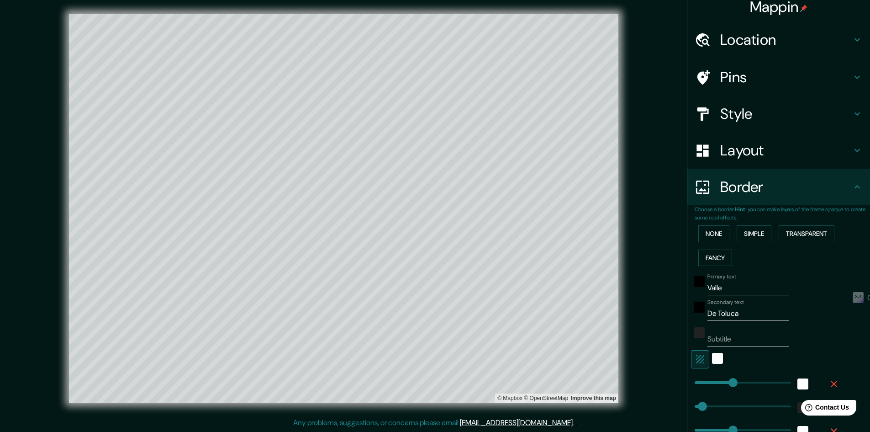
scroll to position [0, 0]
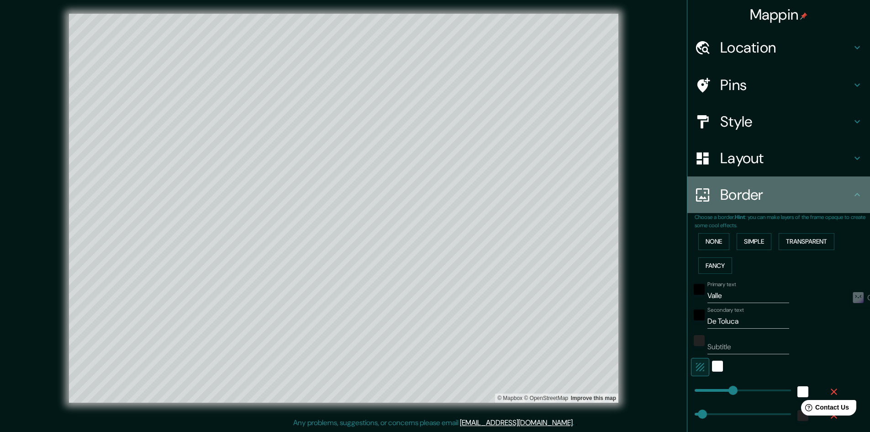
click at [789, 189] on h4 "Border" at bounding box center [786, 194] width 132 height 18
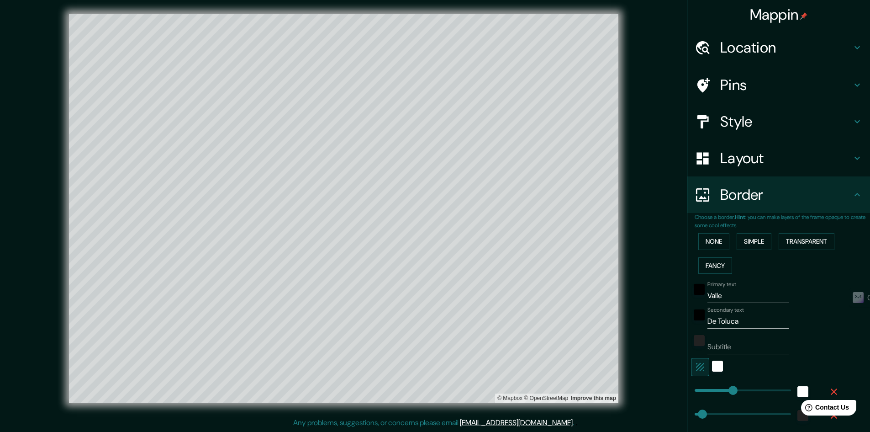
click at [848, 193] on div "Border" at bounding box center [778, 194] width 183 height 37
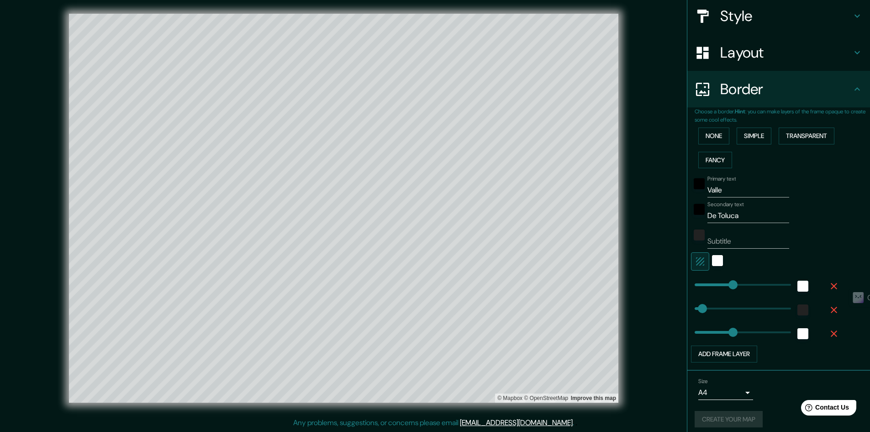
scroll to position [112, 0]
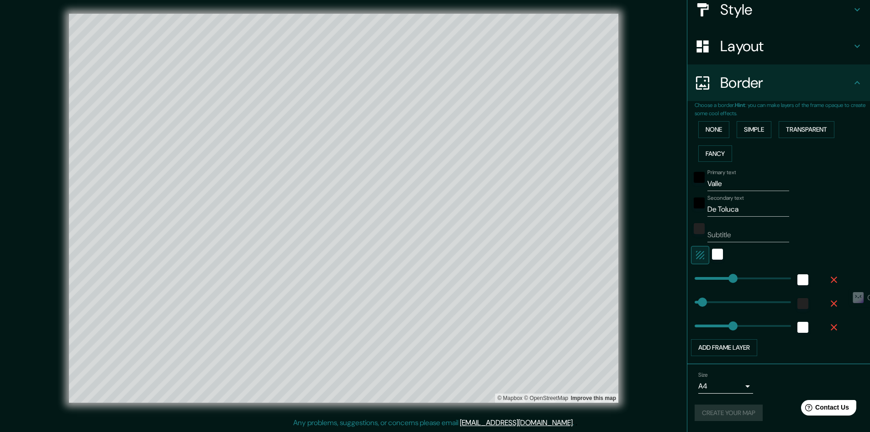
type input "481"
click at [743, 345] on button "Add frame layer" at bounding box center [724, 347] width 66 height 17
type input "481"
type input "96"
type input "481"
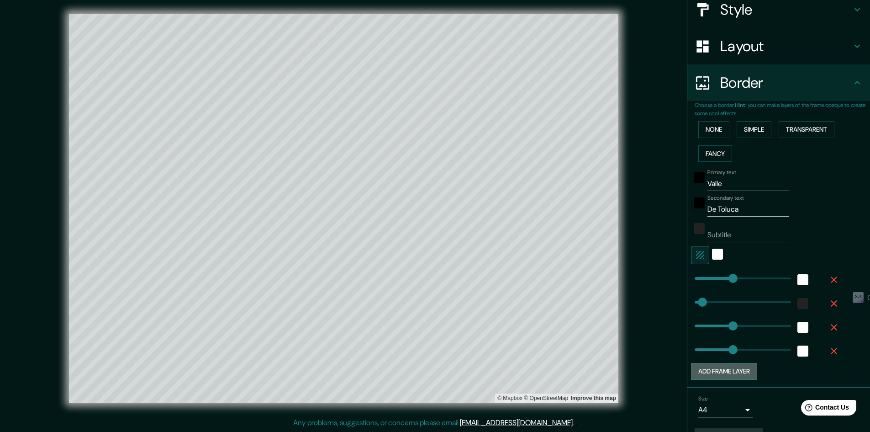
click at [740, 365] on button "Add frame layer" at bounding box center [724, 371] width 66 height 17
type input "481"
type input "96"
type input "481"
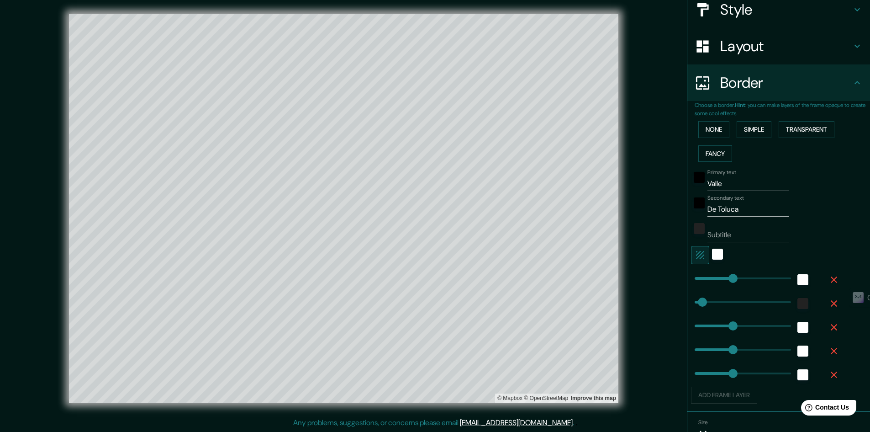
click at [820, 373] on button "button" at bounding box center [833, 374] width 29 height 16
type input "481"
type input "96"
type input "481"
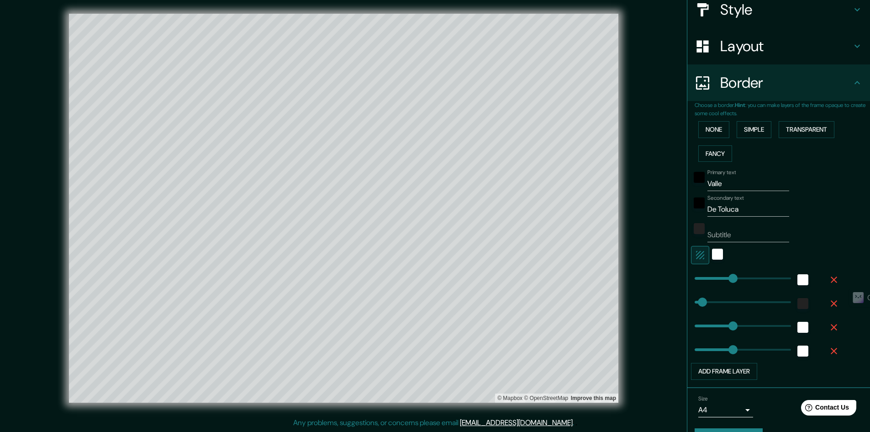
click at [831, 353] on icon "button" at bounding box center [833, 350] width 11 height 11
type input "481"
type input "96"
type input "481"
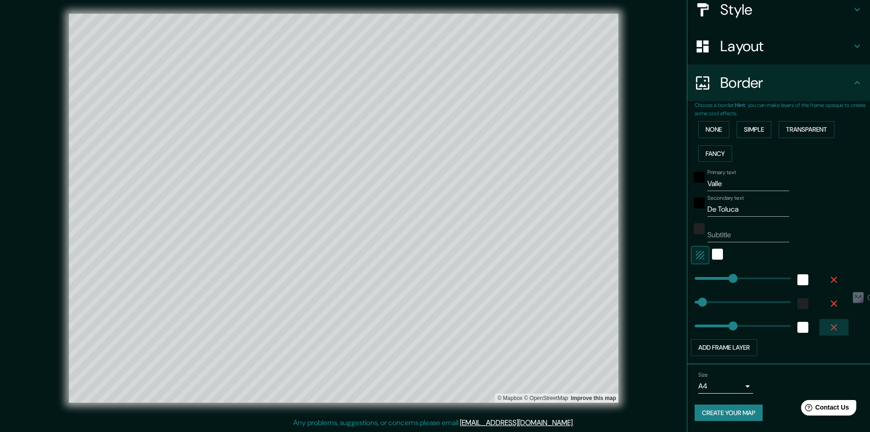
click at [831, 328] on icon "button" at bounding box center [834, 327] width 6 height 6
type input "481"
type input "96"
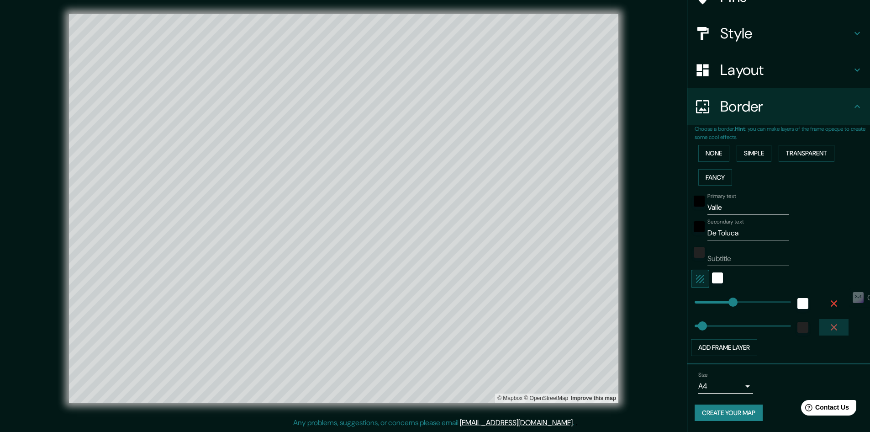
click at [831, 326] on icon "button" at bounding box center [834, 327] width 6 height 6
type input "481"
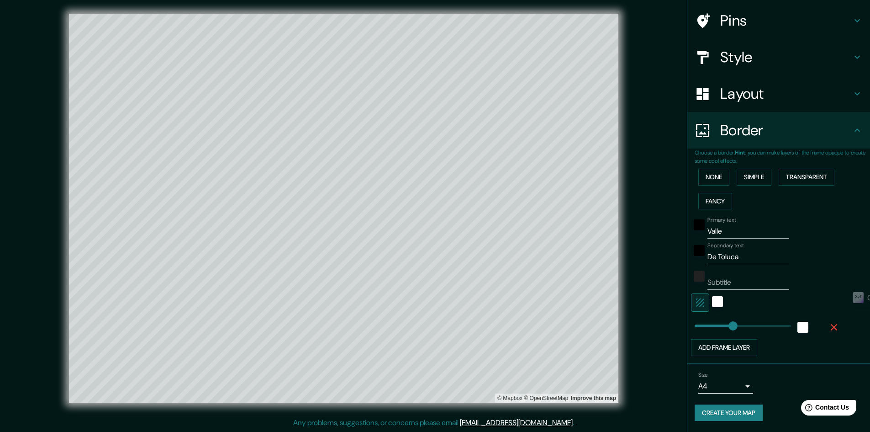
scroll to position [64, 0]
click at [829, 328] on icon "button" at bounding box center [833, 327] width 11 height 11
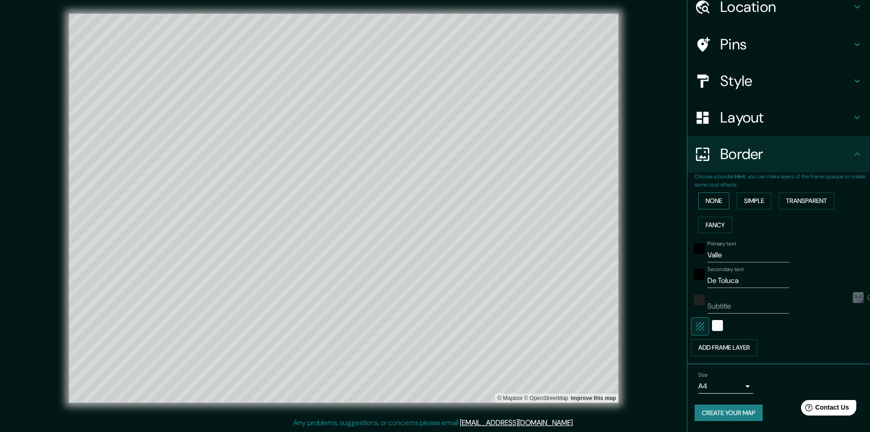
click at [709, 194] on button "None" at bounding box center [713, 200] width 31 height 17
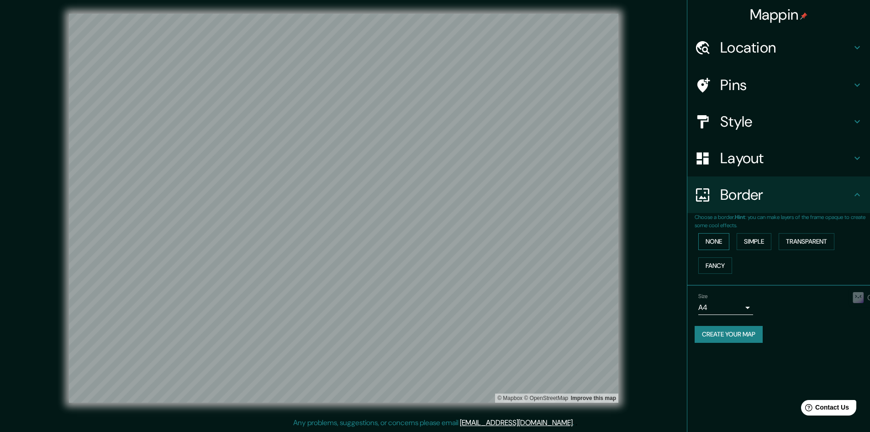
scroll to position [0, 0]
click at [766, 243] on button "Simple" at bounding box center [754, 241] width 35 height 17
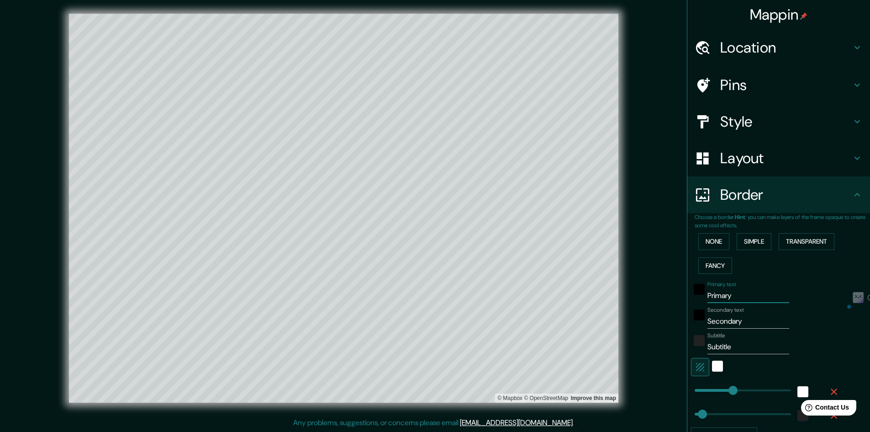
drag, startPoint x: 743, startPoint y: 294, endPoint x: 713, endPoint y: 292, distance: 29.3
click at [713, 292] on input "Primary" at bounding box center [748, 295] width 82 height 15
type input "Prim"
type input "481"
type input "96"
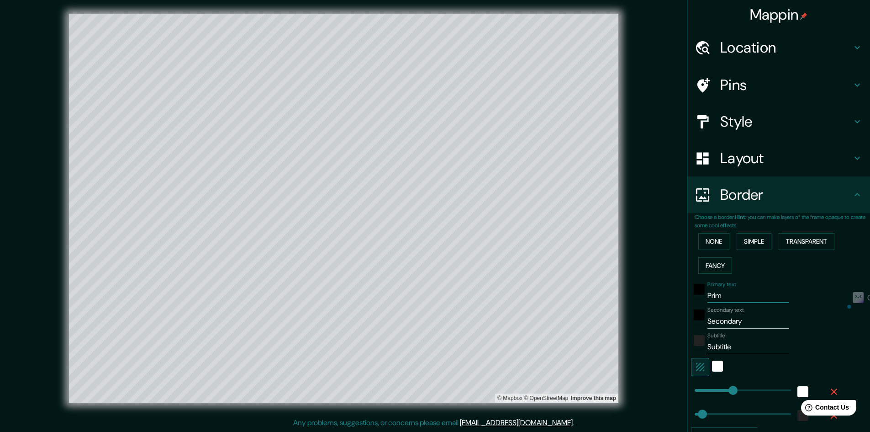
type input "Pri"
type input "481"
type input "96"
type input "Pr"
type input "481"
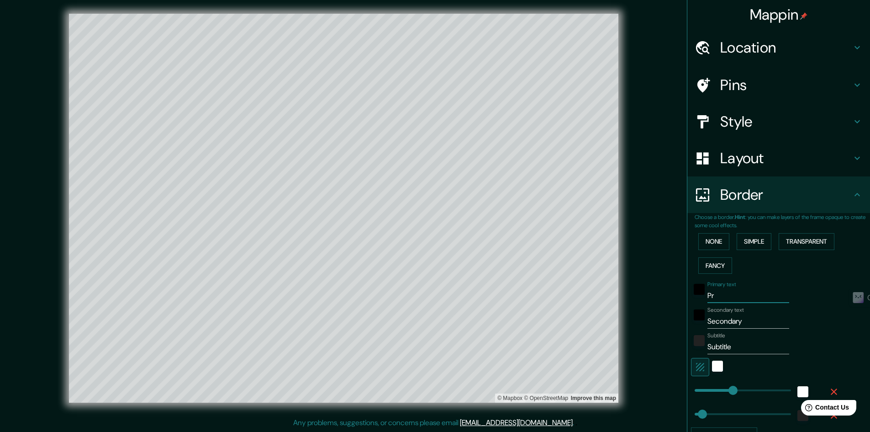
type input "96"
type input "P"
type input "481"
type input "96"
type input "481"
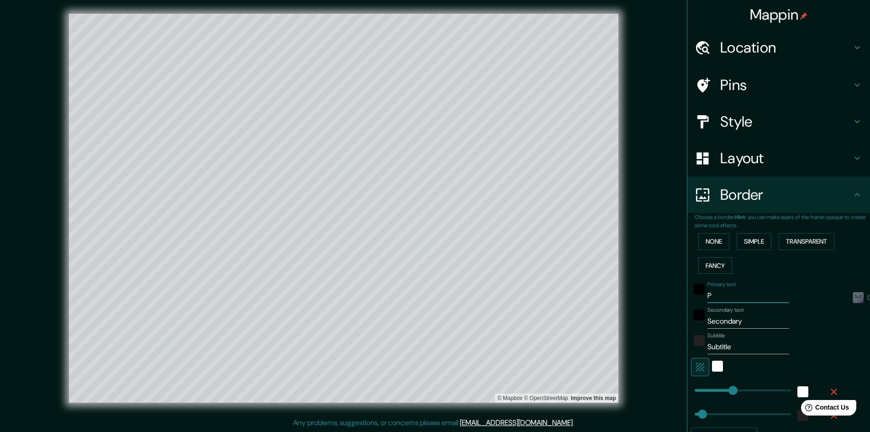
type input "96"
type input "V"
type input "481"
drag, startPoint x: 746, startPoint y: 319, endPoint x: 702, endPoint y: 322, distance: 43.9
click at [707, 322] on input "Secondary" at bounding box center [748, 321] width 82 height 15
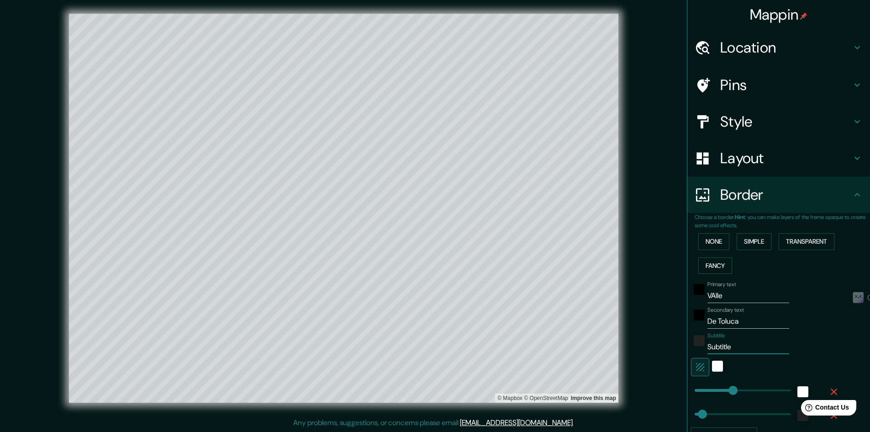
click at [762, 351] on input "Subtitle" at bounding box center [748, 346] width 82 height 15
drag, startPoint x: 738, startPoint y: 347, endPoint x: 694, endPoint y: 342, distance: 44.6
click at [694, 342] on div "Subtitle Subtitle" at bounding box center [766, 343] width 150 height 22
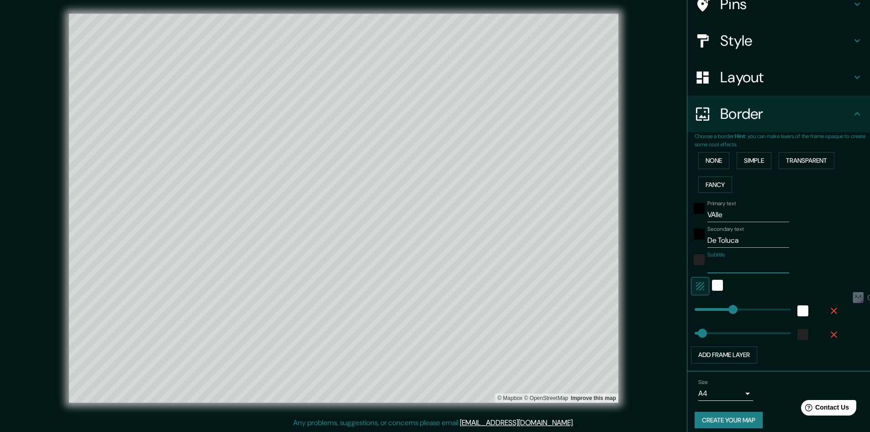
scroll to position [88, 0]
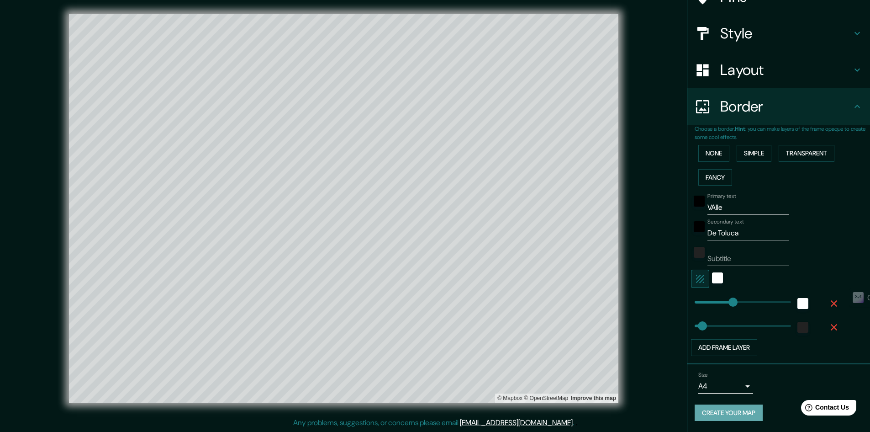
drag, startPoint x: 746, startPoint y: 405, endPoint x: 772, endPoint y: 403, distance: 26.1
click at [746, 405] on button "Create your map" at bounding box center [729, 412] width 68 height 17
click at [745, 387] on body "Mappin Location [GEOGRAPHIC_DATA], [GEOGRAPHIC_DATA], [GEOGRAPHIC_DATA] Pins St…" at bounding box center [435, 215] width 870 height 432
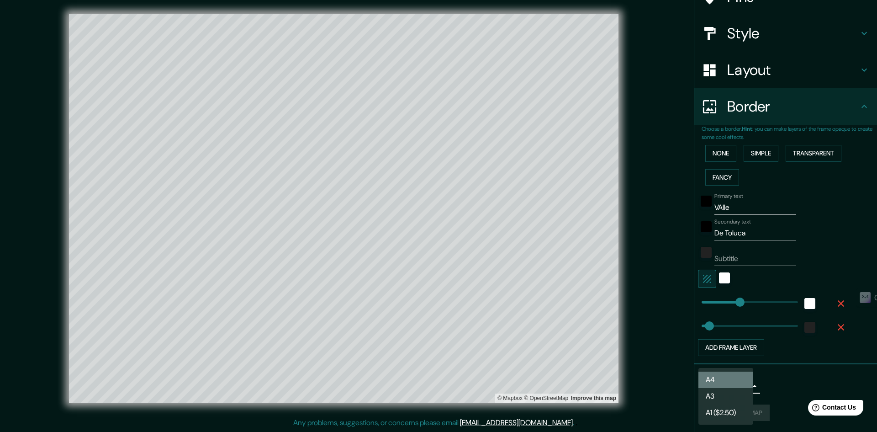
click at [741, 382] on li "A4" at bounding box center [725, 379] width 55 height 16
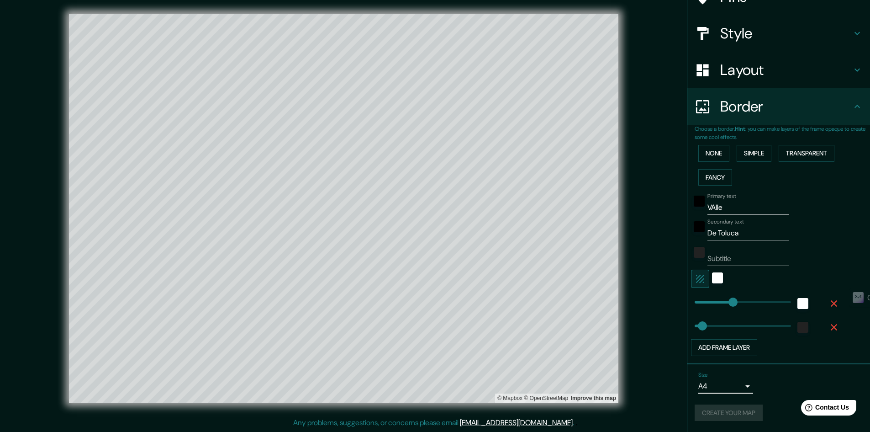
click at [744, 412] on div "Create your map" at bounding box center [779, 412] width 168 height 17
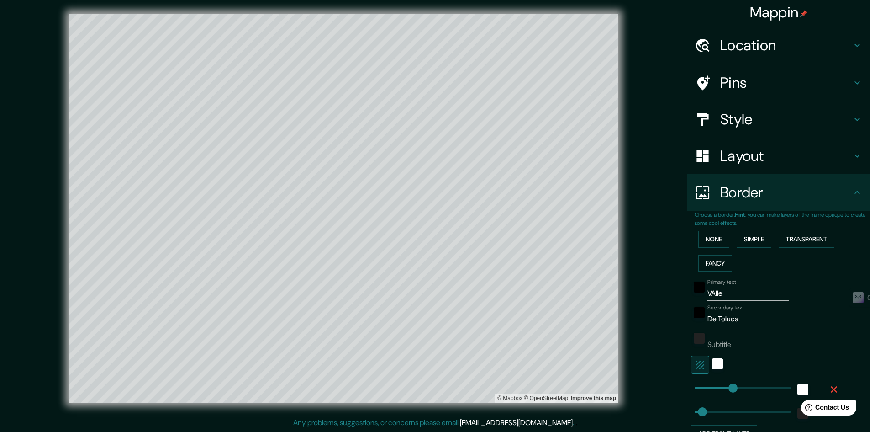
scroll to position [0, 0]
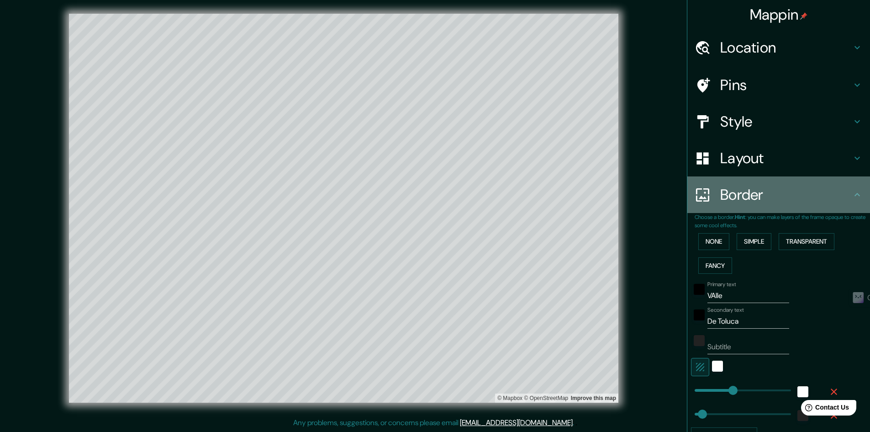
click at [827, 199] on h4 "Border" at bounding box center [786, 194] width 132 height 18
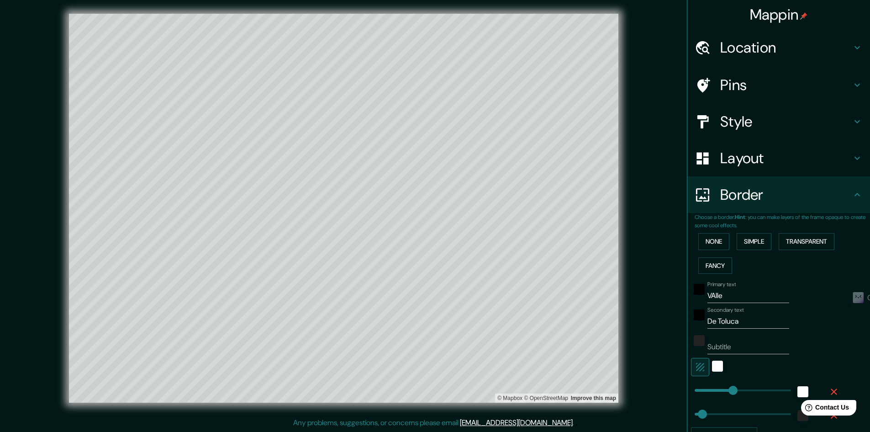
click at [831, 204] on div "Border" at bounding box center [778, 194] width 183 height 37
click at [852, 195] on icon at bounding box center [857, 194] width 11 height 11
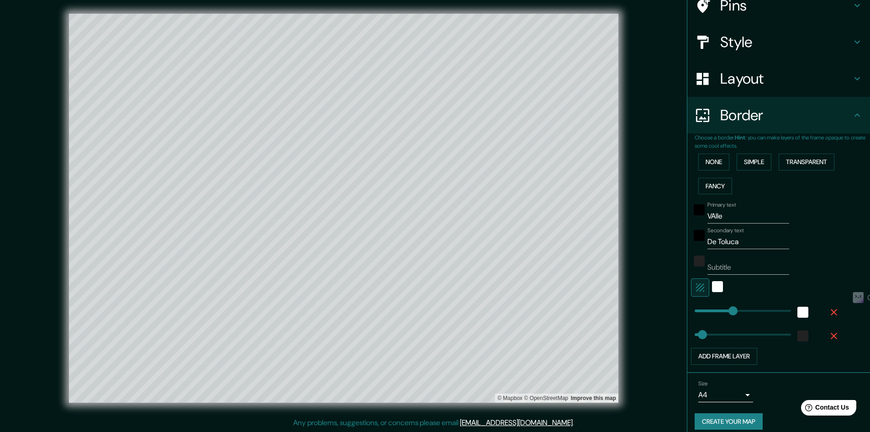
scroll to position [88, 0]
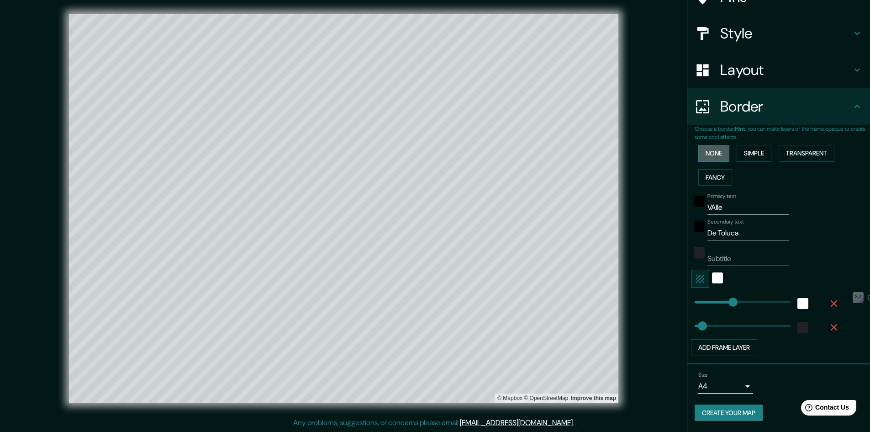
click at [714, 149] on button "None" at bounding box center [713, 153] width 31 height 17
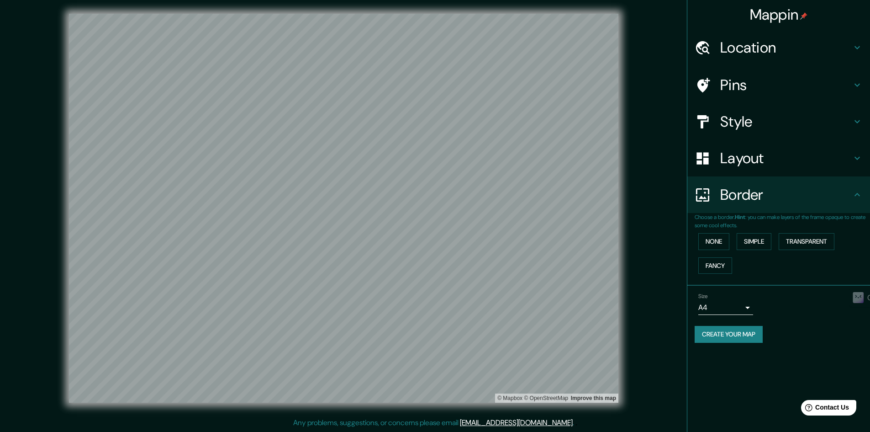
click at [751, 338] on button "Create your map" at bounding box center [729, 334] width 68 height 17
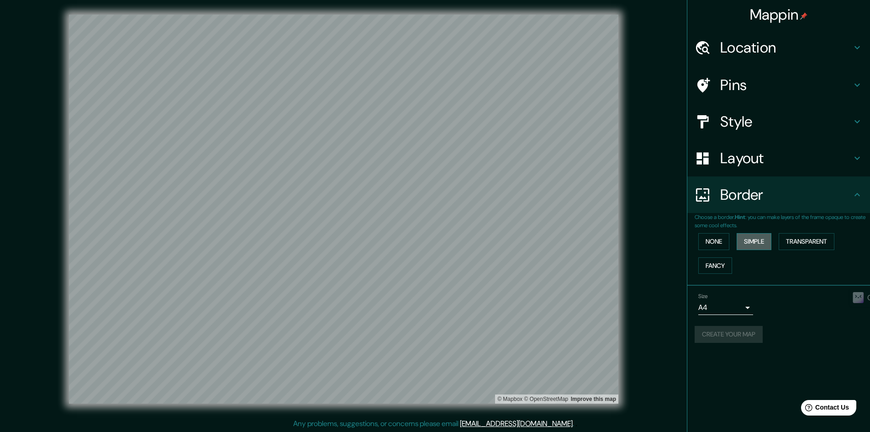
drag, startPoint x: 642, startPoint y: 137, endPoint x: 758, endPoint y: 249, distance: 160.9
click at [758, 249] on button "Simple" at bounding box center [754, 241] width 35 height 17
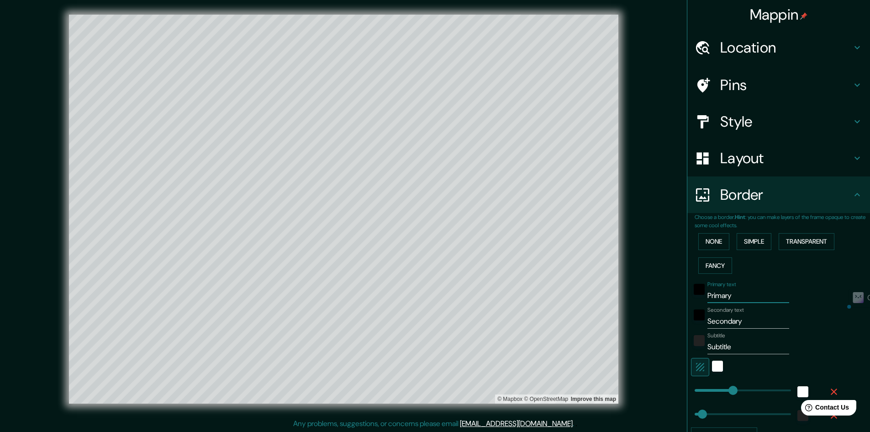
drag, startPoint x: 732, startPoint y: 290, endPoint x: 695, endPoint y: 303, distance: 39.1
click at [695, 303] on div "Primary text Primary Secondary text Secondary Subtitle Subtitle Add frame layer" at bounding box center [768, 360] width 146 height 167
drag, startPoint x: 757, startPoint y: 322, endPoint x: 694, endPoint y: 321, distance: 63.1
click at [694, 321] on div "Secondary text Secondary" at bounding box center [766, 317] width 150 height 22
drag, startPoint x: 733, startPoint y: 346, endPoint x: 692, endPoint y: 351, distance: 41.0
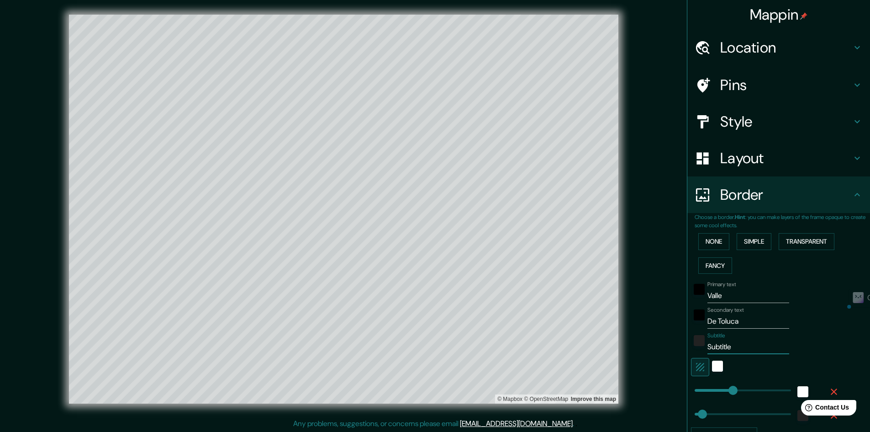
click at [692, 351] on div "Subtitle Subtitle" at bounding box center [766, 343] width 150 height 22
click at [748, 130] on h4 "Style" at bounding box center [786, 121] width 132 height 18
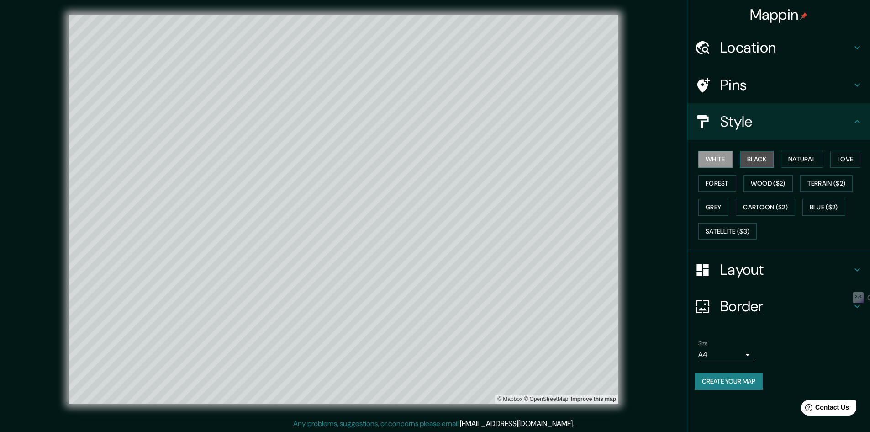
click at [756, 157] on button "Black" at bounding box center [757, 159] width 34 height 17
click at [808, 157] on button "Natural" at bounding box center [802, 159] width 42 height 17
click at [842, 159] on button "Love" at bounding box center [845, 159] width 30 height 17
click at [801, 158] on button "Natural" at bounding box center [802, 159] width 42 height 17
click at [740, 120] on h4 "Style" at bounding box center [786, 121] width 132 height 18
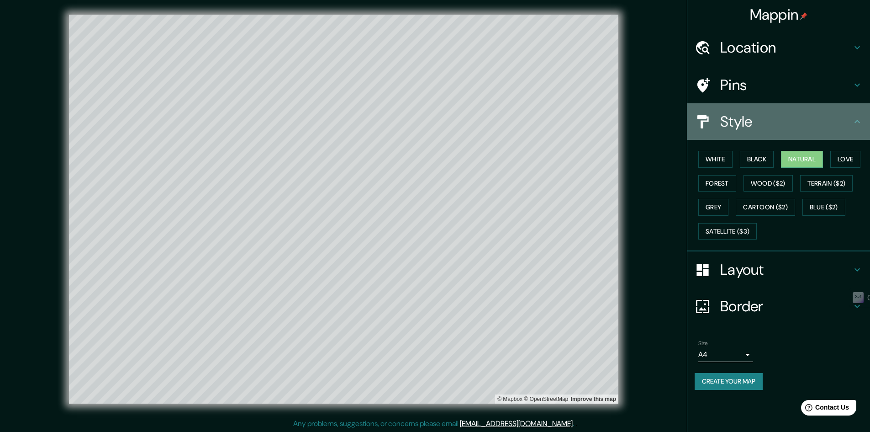
click at [869, 114] on div "Style" at bounding box center [778, 121] width 183 height 37
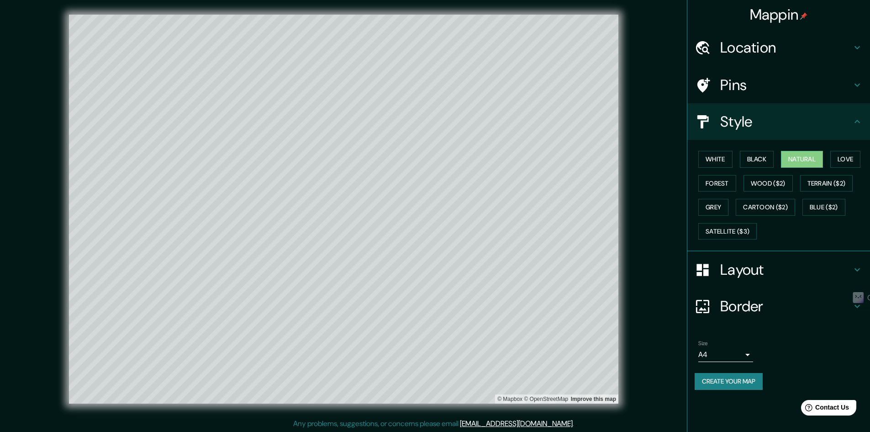
scroll to position [1, 0]
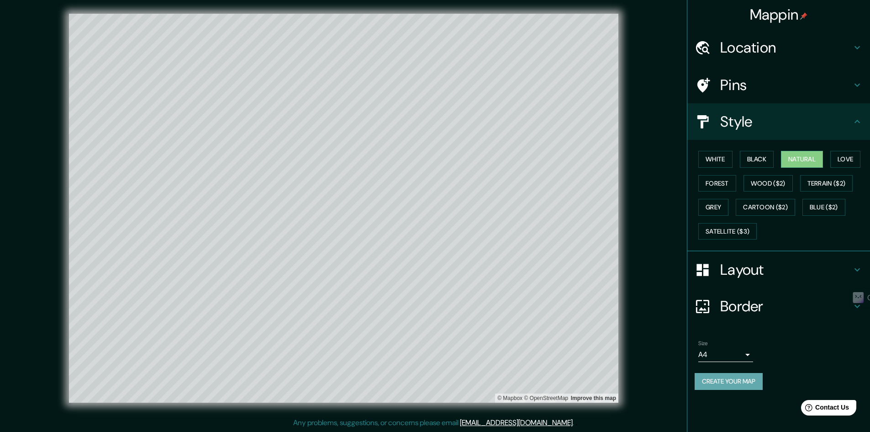
click at [750, 383] on button "Create your map" at bounding box center [729, 381] width 68 height 17
click at [664, 396] on div "Mappin Location [GEOGRAPHIC_DATA], [GEOGRAPHIC_DATA], [GEOGRAPHIC_DATA] Pins St…" at bounding box center [435, 215] width 870 height 432
click at [860, 49] on icon at bounding box center [857, 47] width 11 height 11
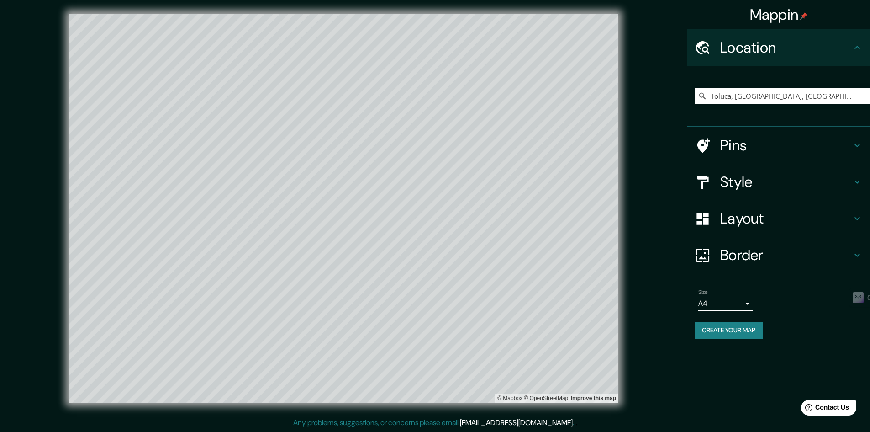
click at [749, 331] on button "Create your map" at bounding box center [729, 330] width 68 height 17
click at [865, 96] on icon "Clear" at bounding box center [862, 95] width 7 height 7
paste input "Santa María Magdalena Ocotitlán"
drag, startPoint x: 791, startPoint y: 95, endPoint x: 668, endPoint y: 98, distance: 122.4
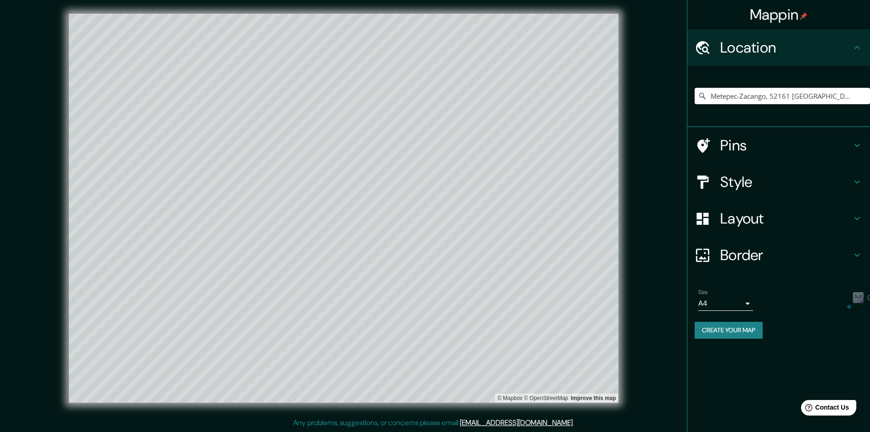
click at [668, 98] on div "Mappin Location [GEOGRAPHIC_DATA]-[GEOGRAPHIC_DATA], 52161 [GEOGRAPHIC_DATA], […" at bounding box center [435, 215] width 870 height 432
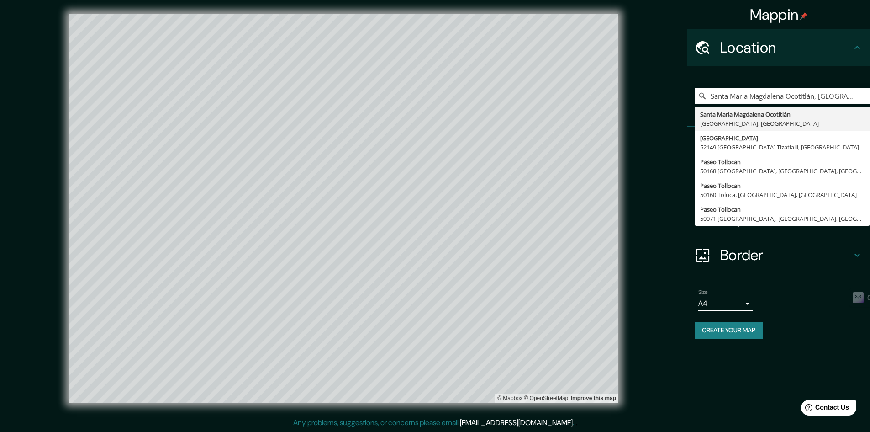
click at [765, 244] on div "Border" at bounding box center [778, 255] width 183 height 37
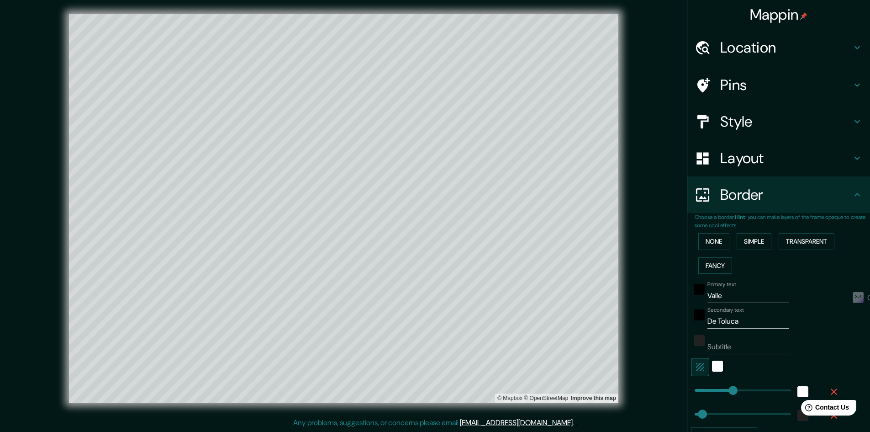
click at [752, 167] on h4 "Layout" at bounding box center [786, 158] width 132 height 18
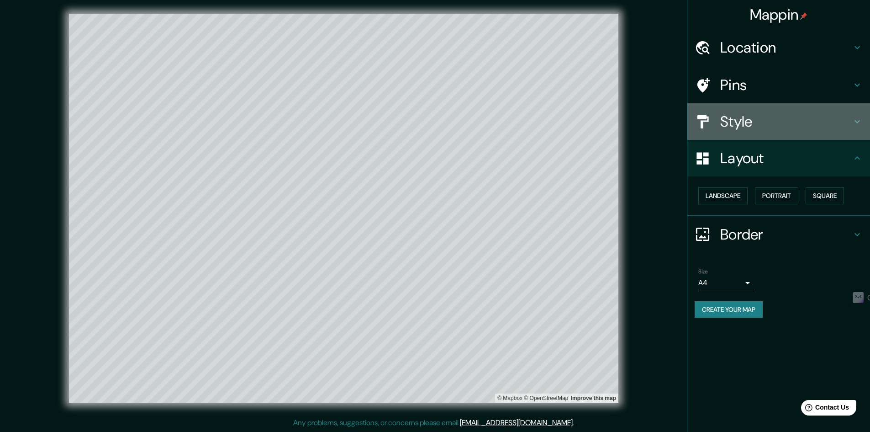
click at [736, 132] on div "Style" at bounding box center [778, 121] width 183 height 37
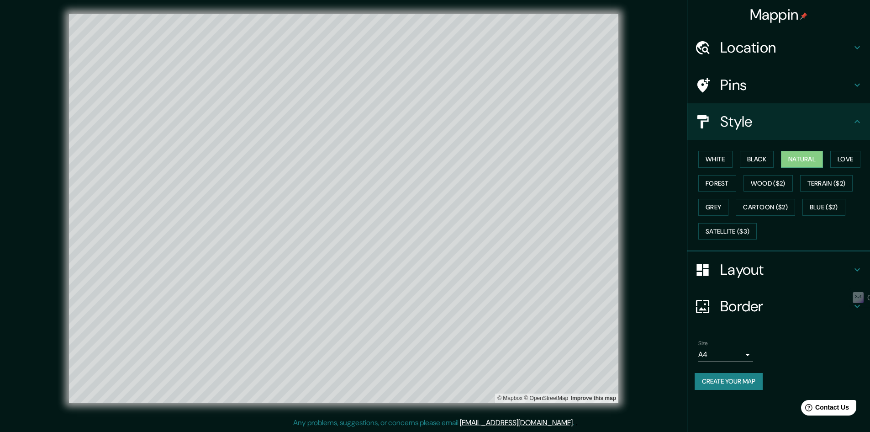
click at [795, 273] on h4 "Layout" at bounding box center [786, 269] width 132 height 18
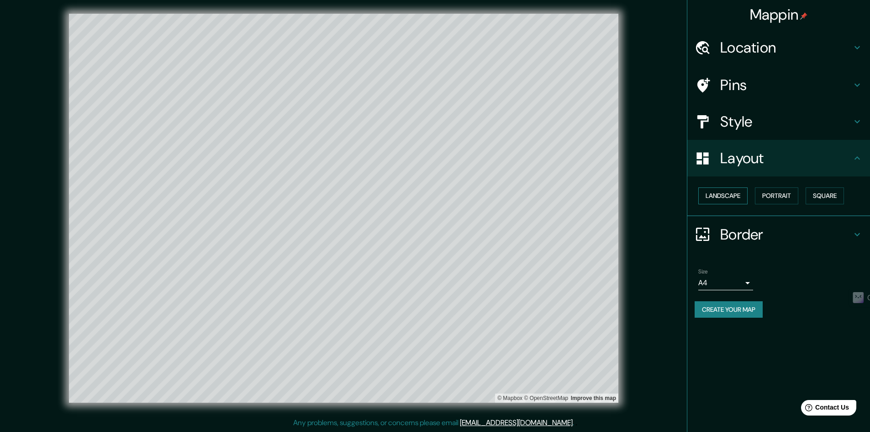
click at [728, 193] on button "Landscape" at bounding box center [722, 195] width 49 height 17
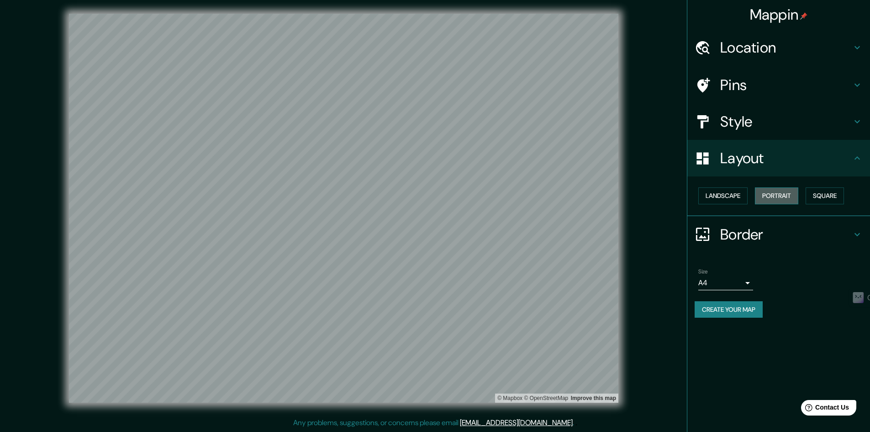
click at [775, 198] on button "Portrait" at bounding box center [776, 195] width 43 height 17
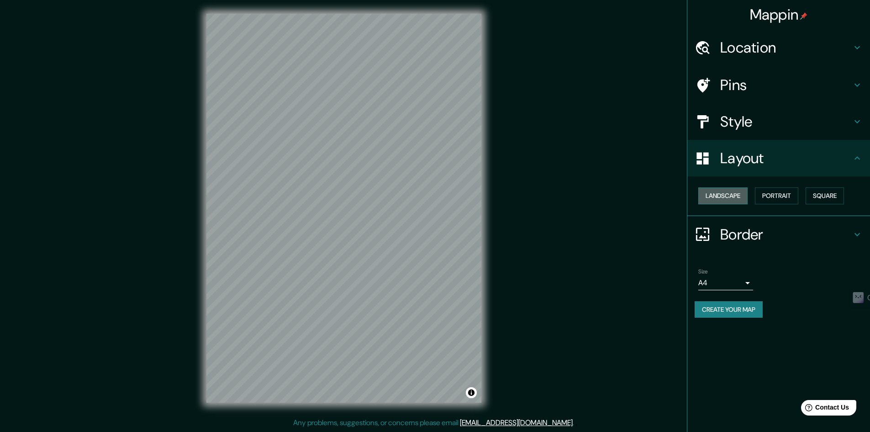
click at [740, 198] on button "Landscape" at bounding box center [722, 195] width 49 height 17
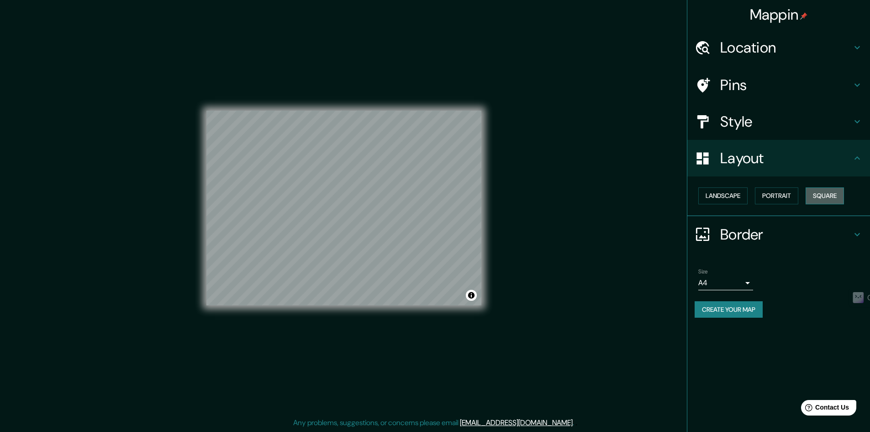
click at [825, 197] on button "Square" at bounding box center [825, 195] width 38 height 17
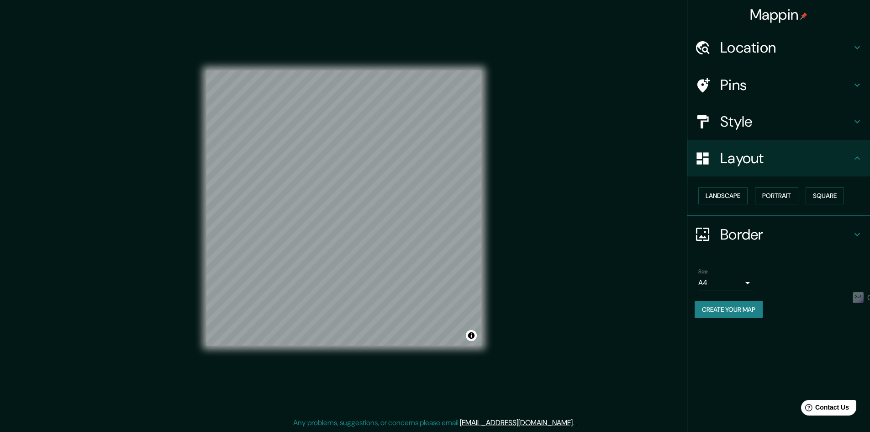
click at [776, 239] on h4 "Border" at bounding box center [786, 234] width 132 height 18
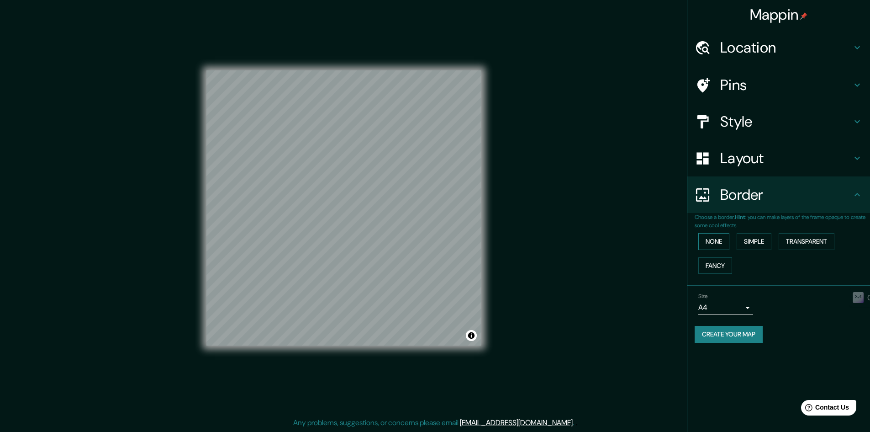
click at [726, 246] on button "None" at bounding box center [713, 241] width 31 height 17
click at [752, 238] on button "Simple" at bounding box center [754, 241] width 35 height 17
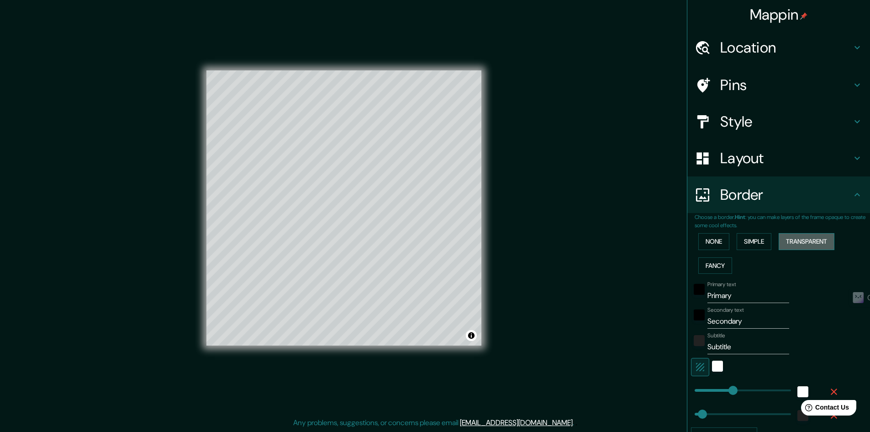
click at [805, 242] on button "Transparent" at bounding box center [807, 241] width 56 height 17
click at [765, 167] on div "Layout" at bounding box center [778, 158] width 183 height 37
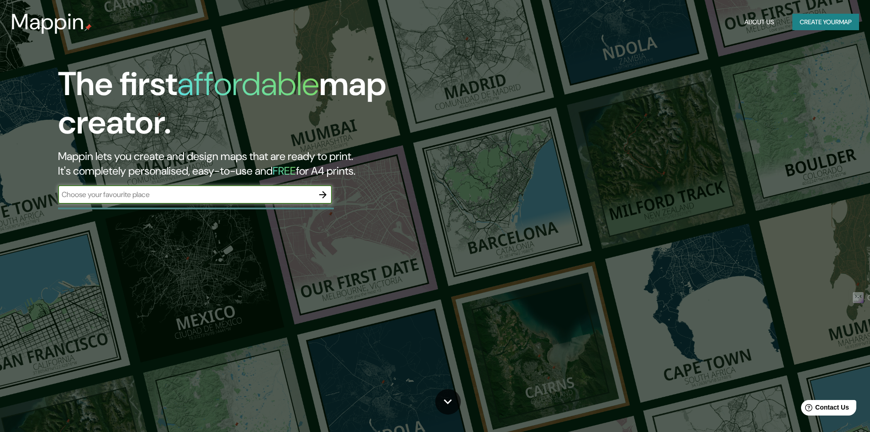
click at [272, 205] on div "​" at bounding box center [195, 195] width 274 height 20
click at [185, 195] on input "text" at bounding box center [186, 194] width 256 height 11
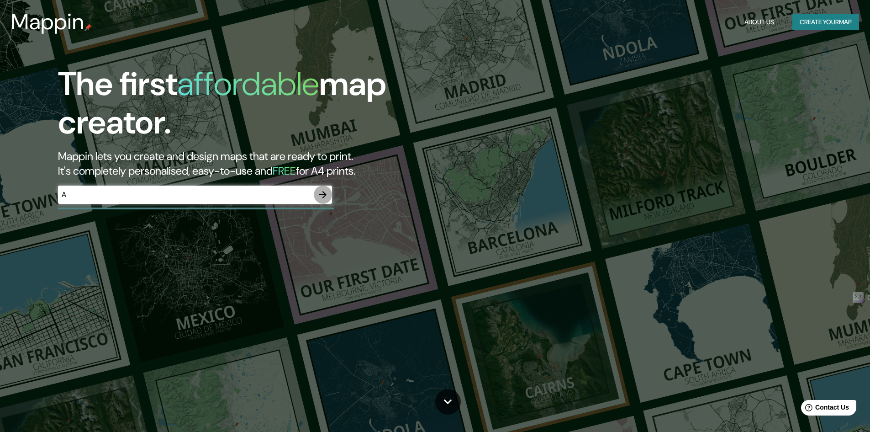
click at [326, 193] on icon "button" at bounding box center [322, 194] width 11 height 11
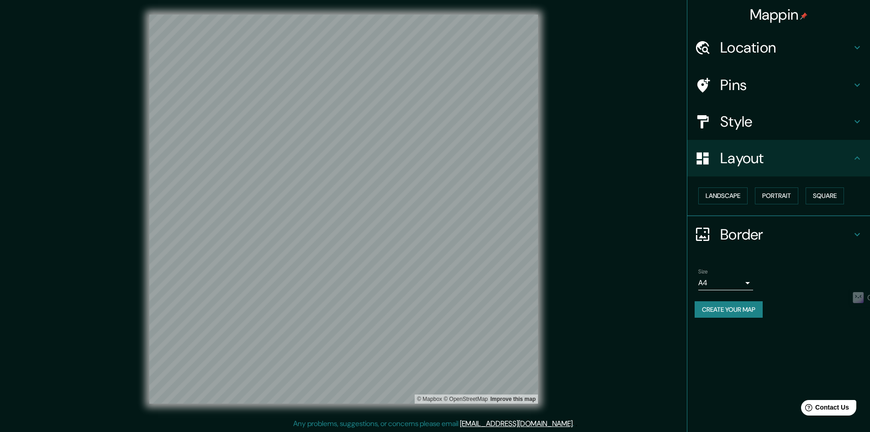
click at [745, 97] on div "Pins" at bounding box center [778, 85] width 183 height 37
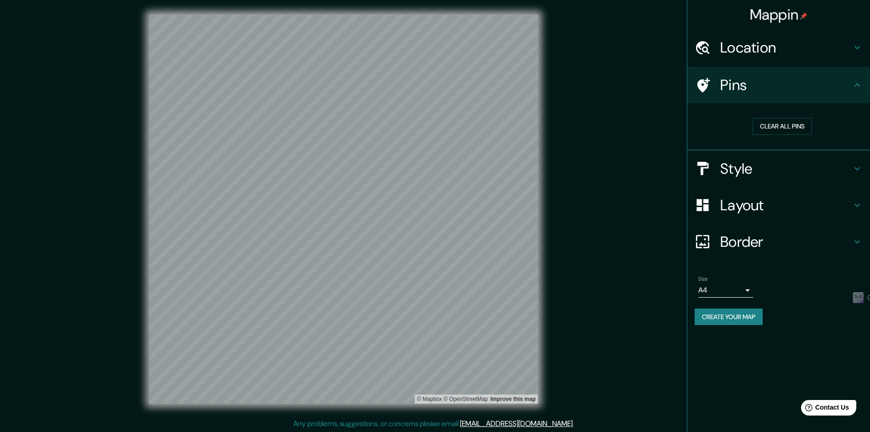
click at [765, 45] on h4 "Location" at bounding box center [786, 47] width 132 height 18
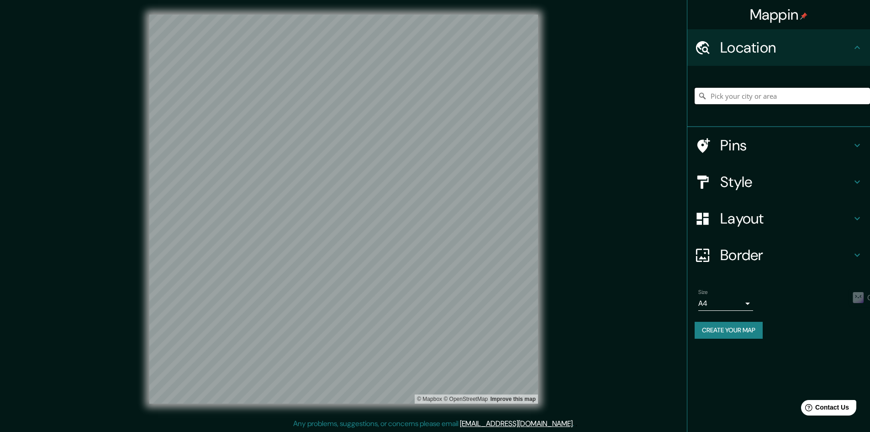
click at [793, 95] on input "Pick your city or area" at bounding box center [782, 96] width 175 height 16
click at [785, 247] on h4 "Border" at bounding box center [786, 255] width 132 height 18
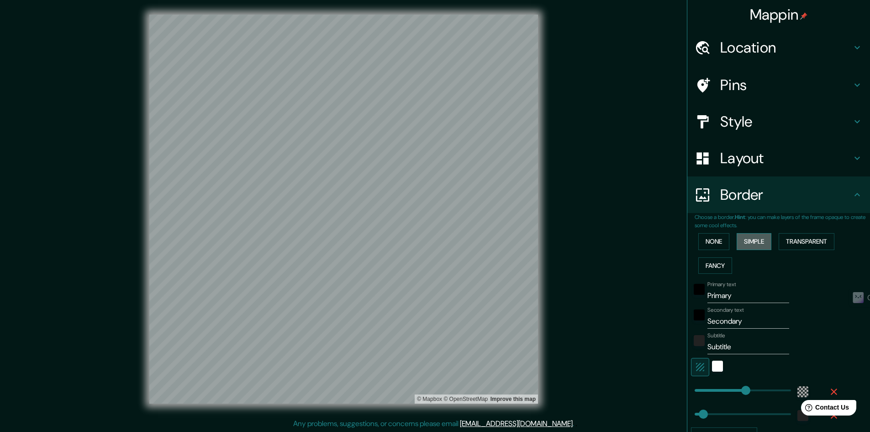
click at [753, 239] on button "Simple" at bounding box center [754, 241] width 35 height 17
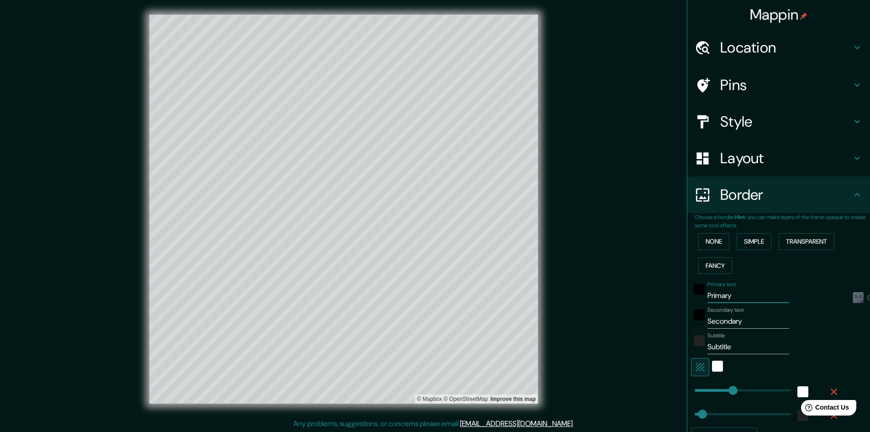
click at [750, 290] on input "Primary" at bounding box center [748, 295] width 82 height 15
click at [721, 237] on button "None" at bounding box center [713, 241] width 31 height 17
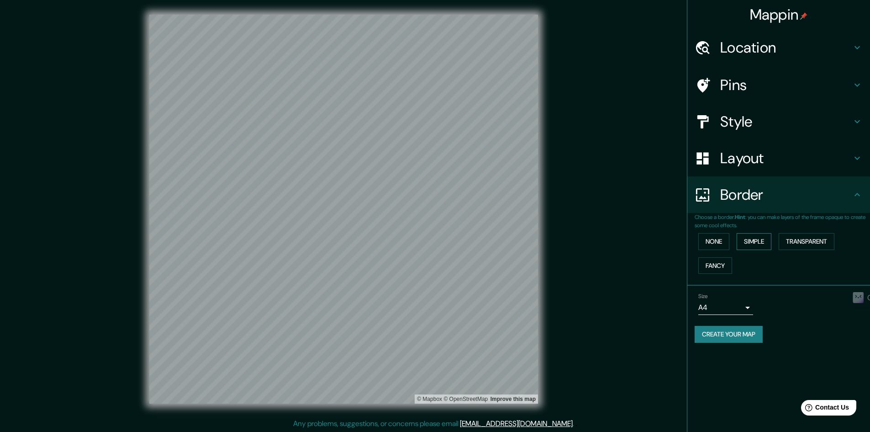
click at [754, 239] on button "Simple" at bounding box center [754, 241] width 35 height 17
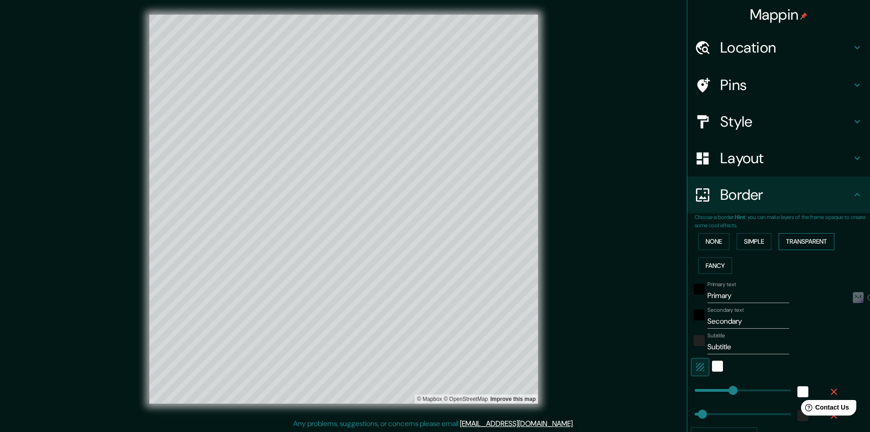
click at [800, 240] on button "Transparent" at bounding box center [807, 241] width 56 height 17
click at [709, 266] on button "Fancy" at bounding box center [715, 265] width 34 height 17
drag, startPoint x: 730, startPoint y: 299, endPoint x: 696, endPoint y: 302, distance: 34.8
click at [696, 301] on div "Primary text Primary" at bounding box center [766, 292] width 150 height 22
drag, startPoint x: 746, startPoint y: 320, endPoint x: 719, endPoint y: 344, distance: 36.3
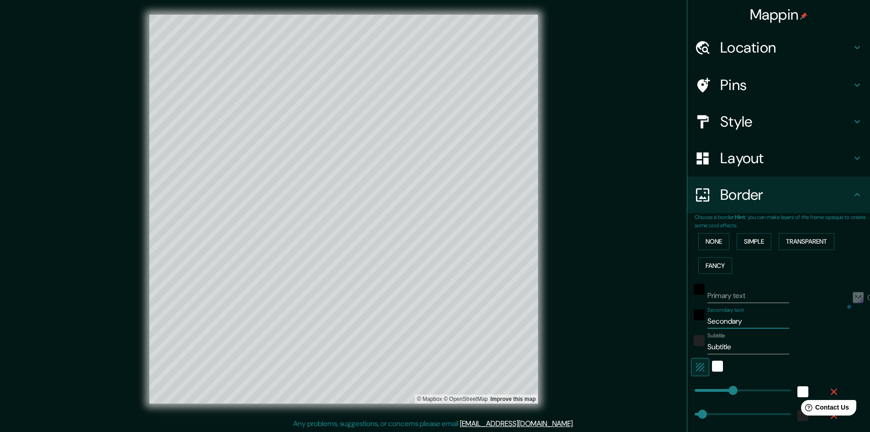
click at [707, 325] on input "Secondary" at bounding box center [748, 321] width 82 height 15
drag, startPoint x: 729, startPoint y: 349, endPoint x: 708, endPoint y: 348, distance: 21.5
click at [708, 348] on input "Subtitle" at bounding box center [748, 346] width 82 height 15
click at [749, 248] on button "Simple" at bounding box center [754, 241] width 35 height 17
drag, startPoint x: 704, startPoint y: 298, endPoint x: 687, endPoint y: 301, distance: 17.6
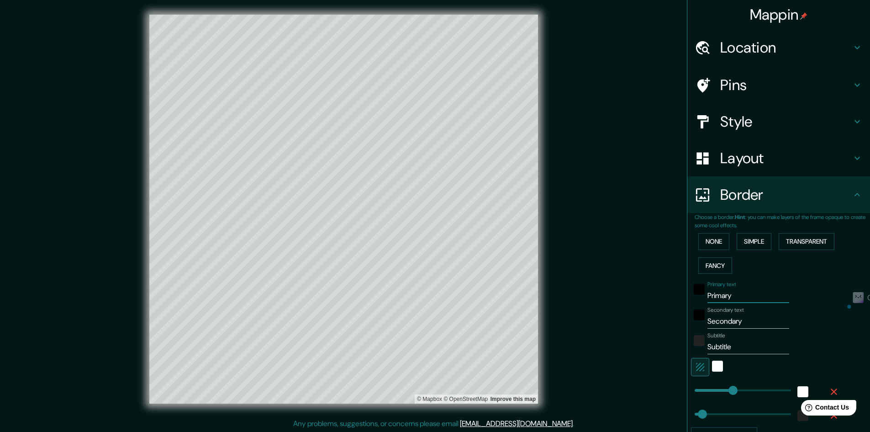
click at [691, 300] on div "Primary text Primary" at bounding box center [766, 292] width 150 height 22
drag, startPoint x: 757, startPoint y: 326, endPoint x: 730, endPoint y: 338, distance: 29.9
click at [709, 327] on input "Secondary" at bounding box center [748, 321] width 82 height 15
drag, startPoint x: 747, startPoint y: 345, endPoint x: 702, endPoint y: 350, distance: 45.0
click at [707, 350] on input "Subtitle" at bounding box center [748, 346] width 82 height 15
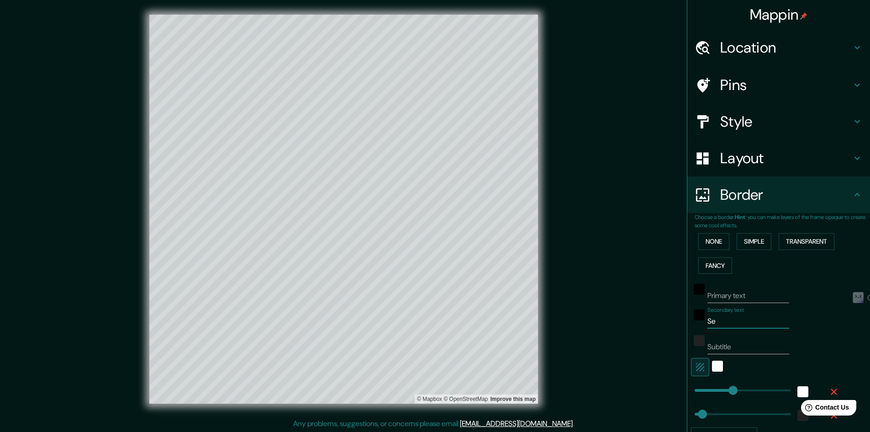
drag, startPoint x: 732, startPoint y: 320, endPoint x: 702, endPoint y: 325, distance: 30.1
click at [700, 324] on div "Secondary text Se" at bounding box center [766, 317] width 150 height 22
click at [609, 319] on div "Mappin Location [GEOGRAPHIC_DATA], [GEOGRAPHIC_DATA], [GEOGRAPHIC_DATA] Pins St…" at bounding box center [435, 216] width 870 height 432
drag, startPoint x: 740, startPoint y: 42, endPoint x: 744, endPoint y: 47, distance: 5.6
click at [741, 44] on h4 "Location" at bounding box center [786, 47] width 132 height 18
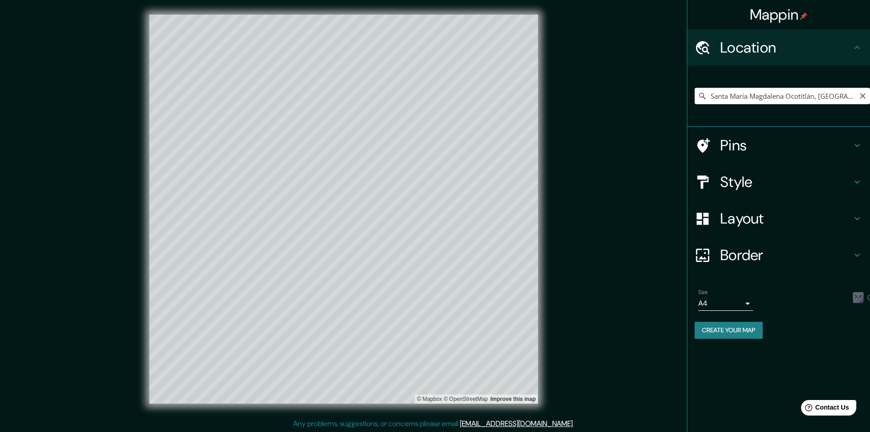
click at [852, 98] on input "Santa María Magdalena Ocotitlán, [GEOGRAPHIC_DATA], [GEOGRAPHIC_DATA]" at bounding box center [782, 96] width 175 height 16
click at [862, 94] on icon "Clear" at bounding box center [862, 95] width 7 height 7
paste input "19.23–19.25° N, 99.57–99.60° O."
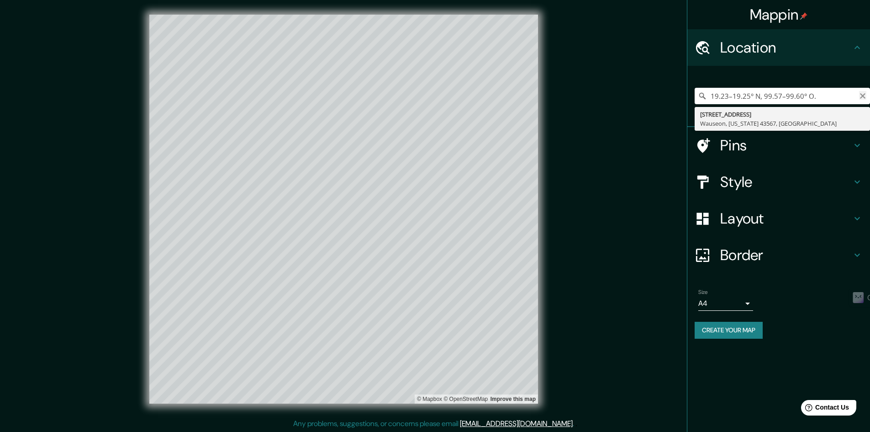
click at [864, 95] on icon "Clear" at bounding box center [862, 95] width 5 height 5
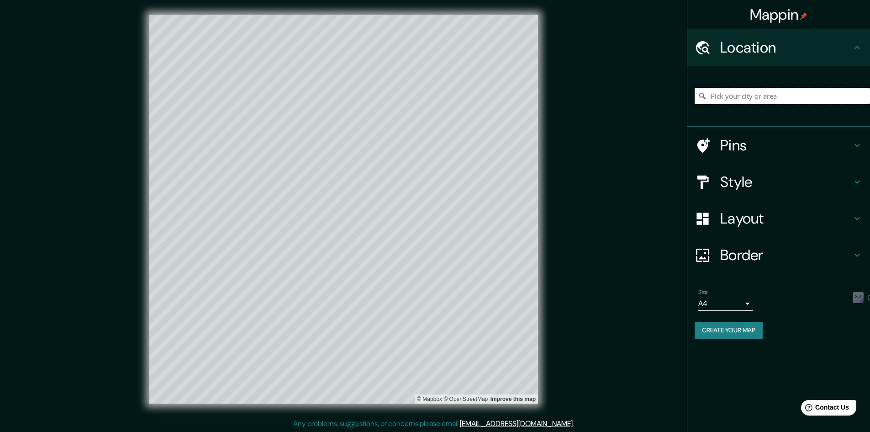
paste input "[STREET_ADDRESS] Metepec, Méx."
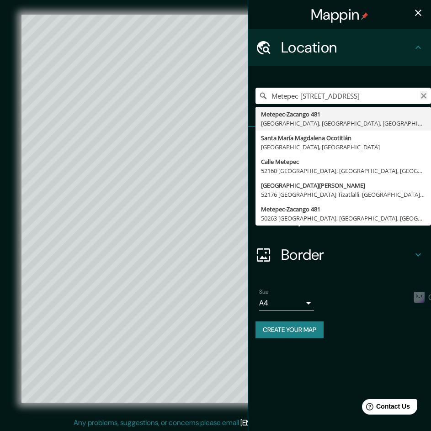
click at [426, 95] on icon "Clear" at bounding box center [423, 95] width 7 height 7
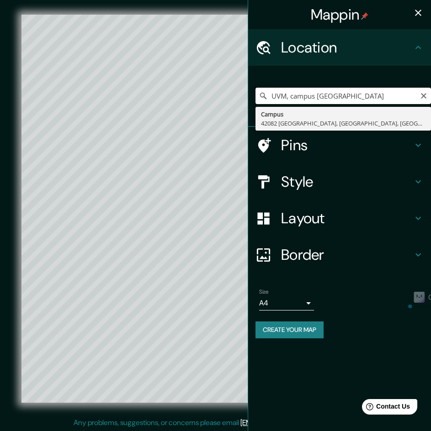
drag, startPoint x: 367, startPoint y: 97, endPoint x: 285, endPoint y: 95, distance: 81.3
click at [285, 95] on input "UVM, campus [GEOGRAPHIC_DATA]" at bounding box center [342, 96] width 175 height 16
click at [424, 97] on icon "Clear" at bounding box center [423, 95] width 5 height 5
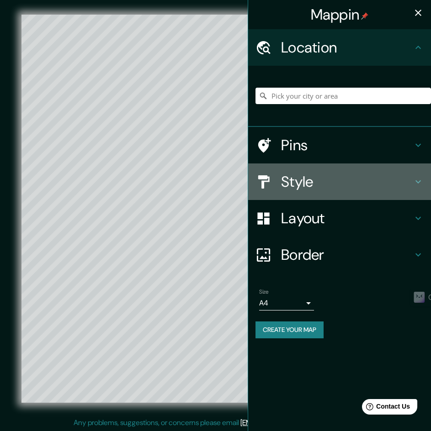
click at [322, 180] on h4 "Style" at bounding box center [347, 182] width 132 height 18
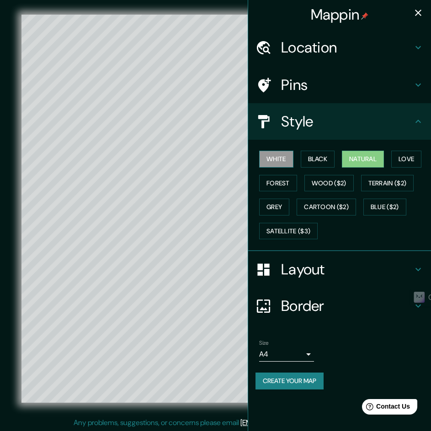
click at [271, 158] on button "White" at bounding box center [276, 159] width 34 height 17
click at [312, 164] on button "Black" at bounding box center [318, 159] width 34 height 17
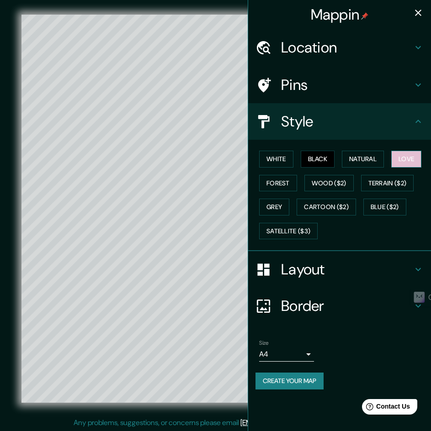
click at [407, 165] on button "Love" at bounding box center [406, 159] width 30 height 17
click at [286, 180] on button "Forest" at bounding box center [278, 183] width 38 height 17
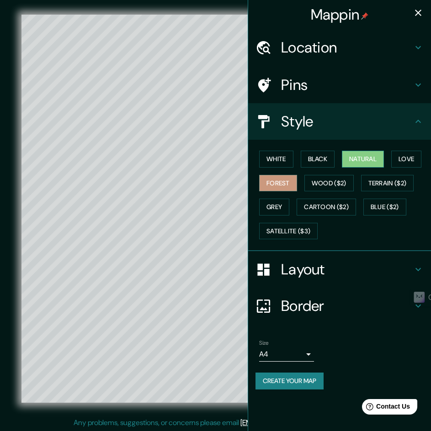
click at [357, 162] on button "Natural" at bounding box center [363, 159] width 42 height 17
click at [271, 203] on button "Grey" at bounding box center [274, 207] width 30 height 17
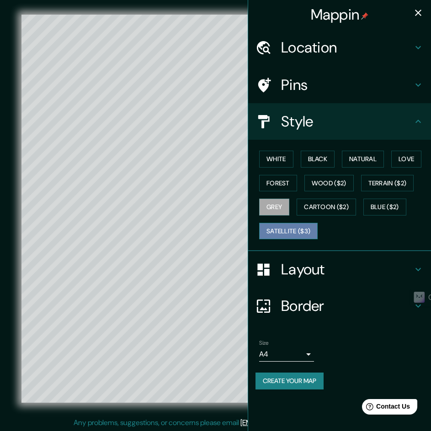
click at [294, 230] on button "Satellite ($3)" at bounding box center [288, 231] width 58 height 17
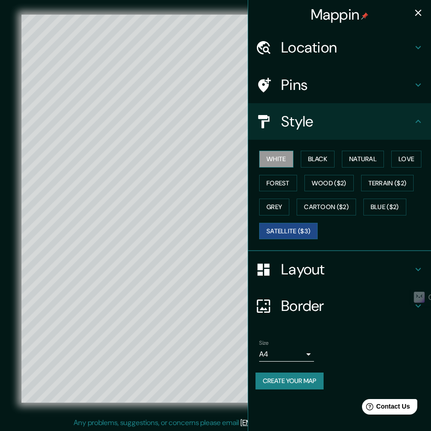
click at [270, 162] on button "White" at bounding box center [276, 159] width 34 height 17
click at [313, 158] on button "Black" at bounding box center [318, 159] width 34 height 17
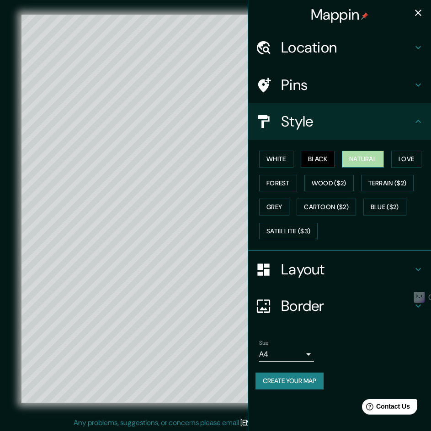
click at [370, 158] on button "Natural" at bounding box center [363, 159] width 42 height 17
click at [405, 157] on button "Love" at bounding box center [406, 159] width 30 height 17
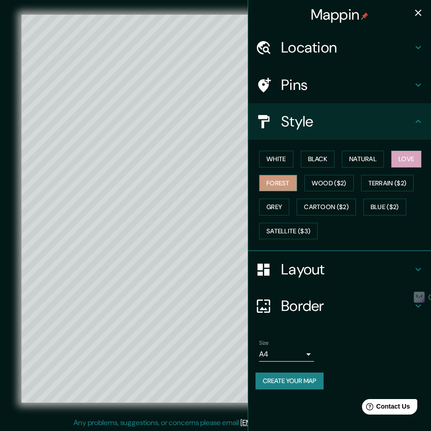
click at [276, 184] on button "Forest" at bounding box center [278, 183] width 38 height 17
click at [276, 206] on button "Grey" at bounding box center [274, 207] width 30 height 17
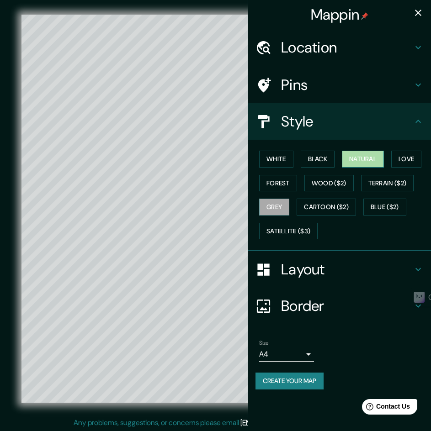
click at [359, 158] on button "Natural" at bounding box center [363, 159] width 42 height 17
click at [323, 162] on button "Black" at bounding box center [318, 159] width 34 height 17
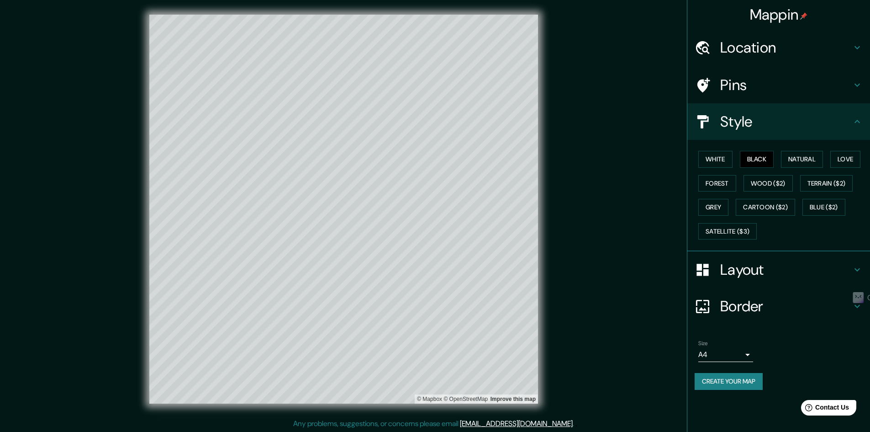
click at [622, 38] on div "© Mapbox © OpenStreetMap Improve this map" at bounding box center [343, 209] width 783 height 389
click at [729, 228] on button "Satellite ($3)" at bounding box center [727, 231] width 58 height 17
click at [720, 156] on button "White" at bounding box center [715, 159] width 34 height 17
